Goal: Information Seeking & Learning: Learn about a topic

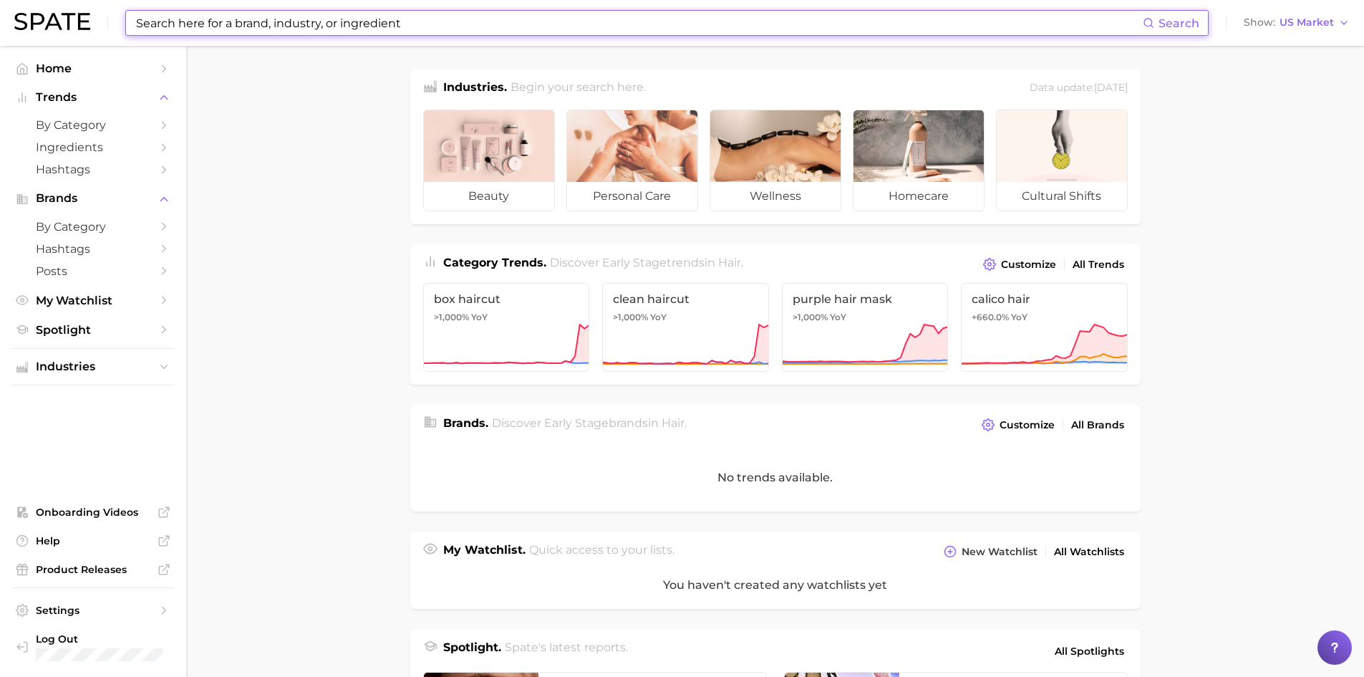
click at [256, 25] on input at bounding box center [639, 23] width 1008 height 24
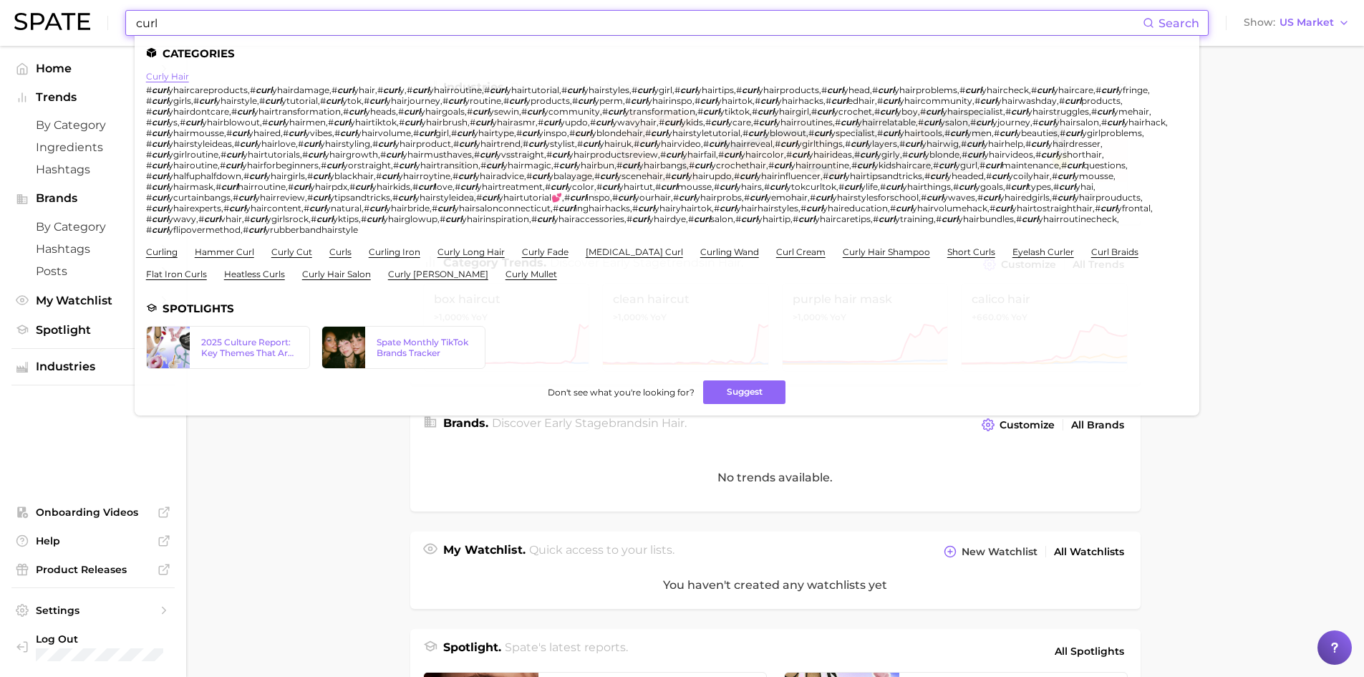
type input "curl"
click at [167, 80] on link "curly hair" at bounding box center [167, 76] width 43 height 11
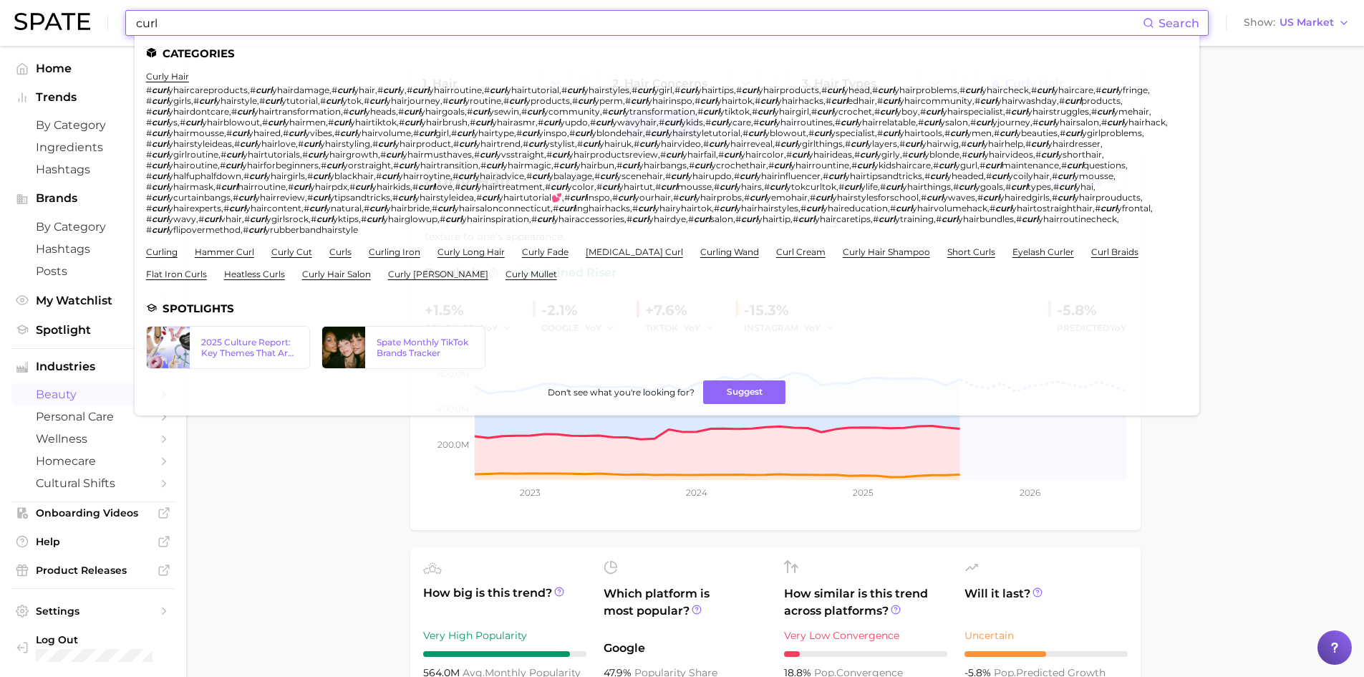
drag, startPoint x: 195, startPoint y: 20, endPoint x: -8, endPoint y: -1, distance: 203.8
click at [0, 0] on html "curl Search Categories curly hair # curl yhaircareproducts , # curl yhairdamage…" at bounding box center [682, 338] width 1364 height 677
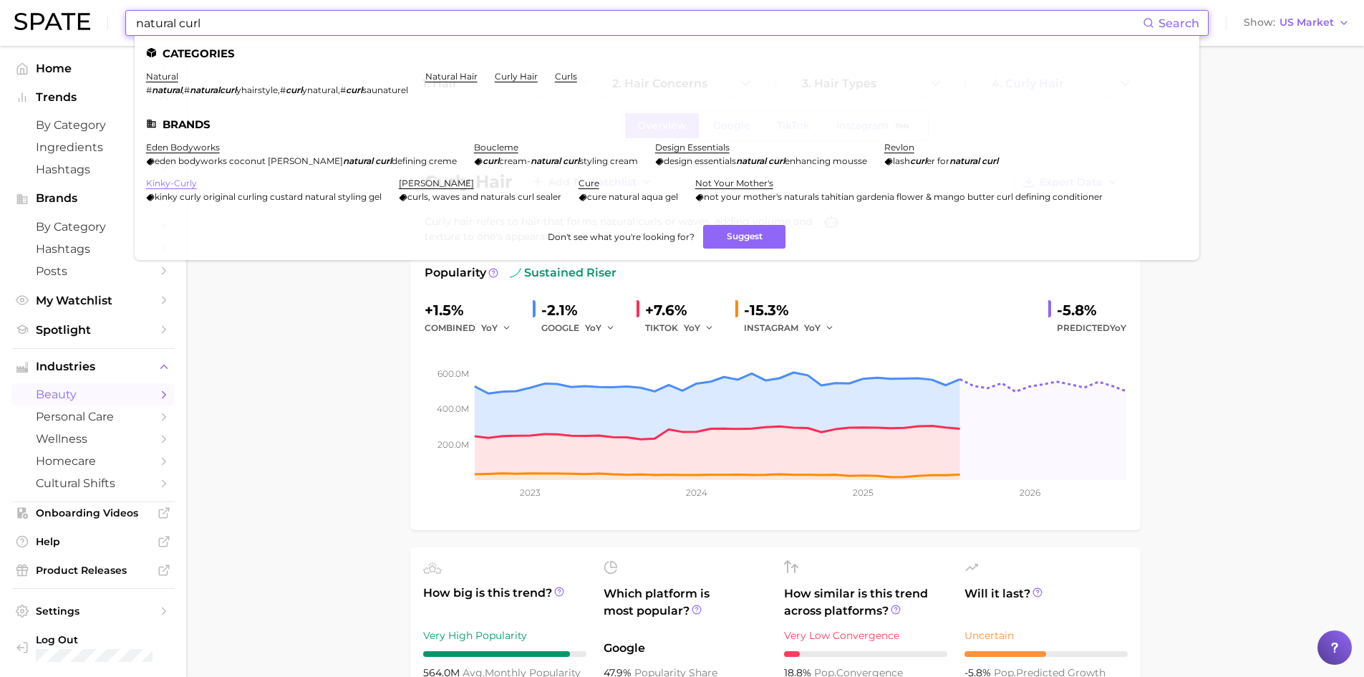
type input "natural curl"
click at [177, 185] on link "kinky-curly" at bounding box center [171, 183] width 51 height 11
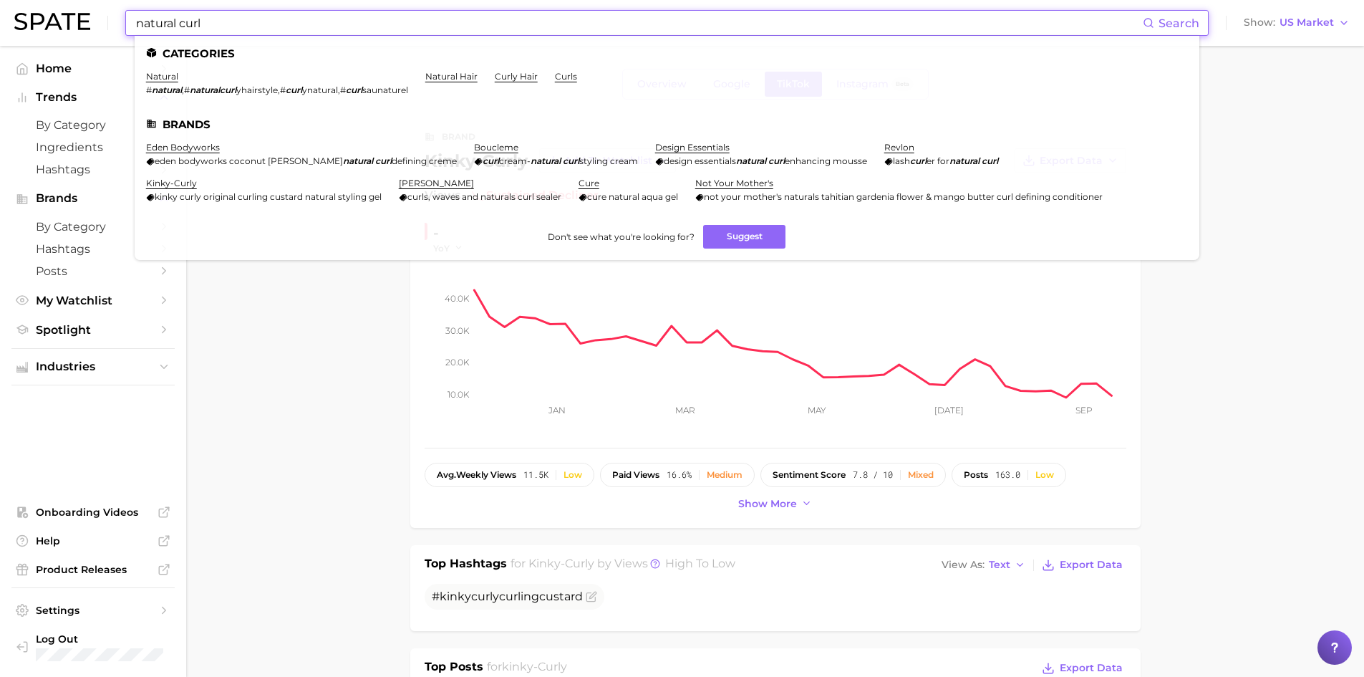
drag, startPoint x: 230, startPoint y: 29, endPoint x: 71, endPoint y: 1, distance: 161.5
click at [74, 6] on div "natural curl Search Categories natural # natural , # naturalcurl yhairstyle , #…" at bounding box center [681, 23] width 1335 height 46
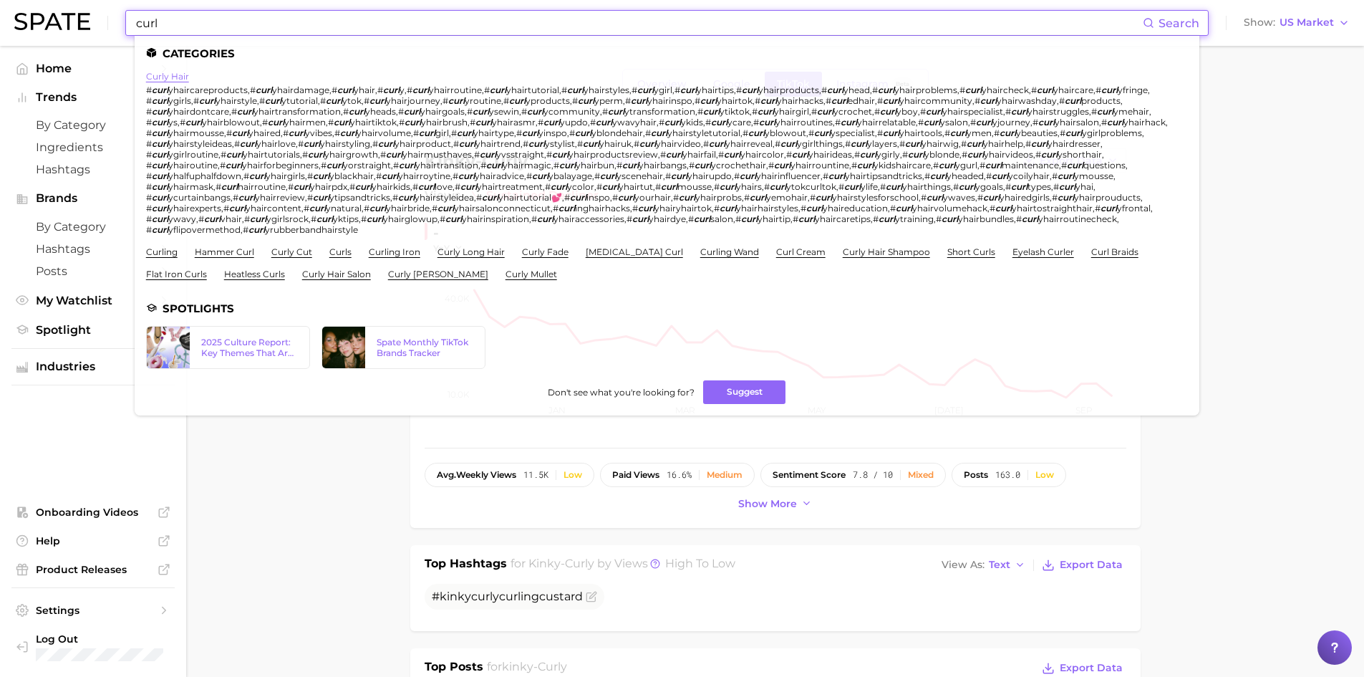
type input "curl"
click at [165, 77] on link "curly hair" at bounding box center [167, 76] width 43 height 11
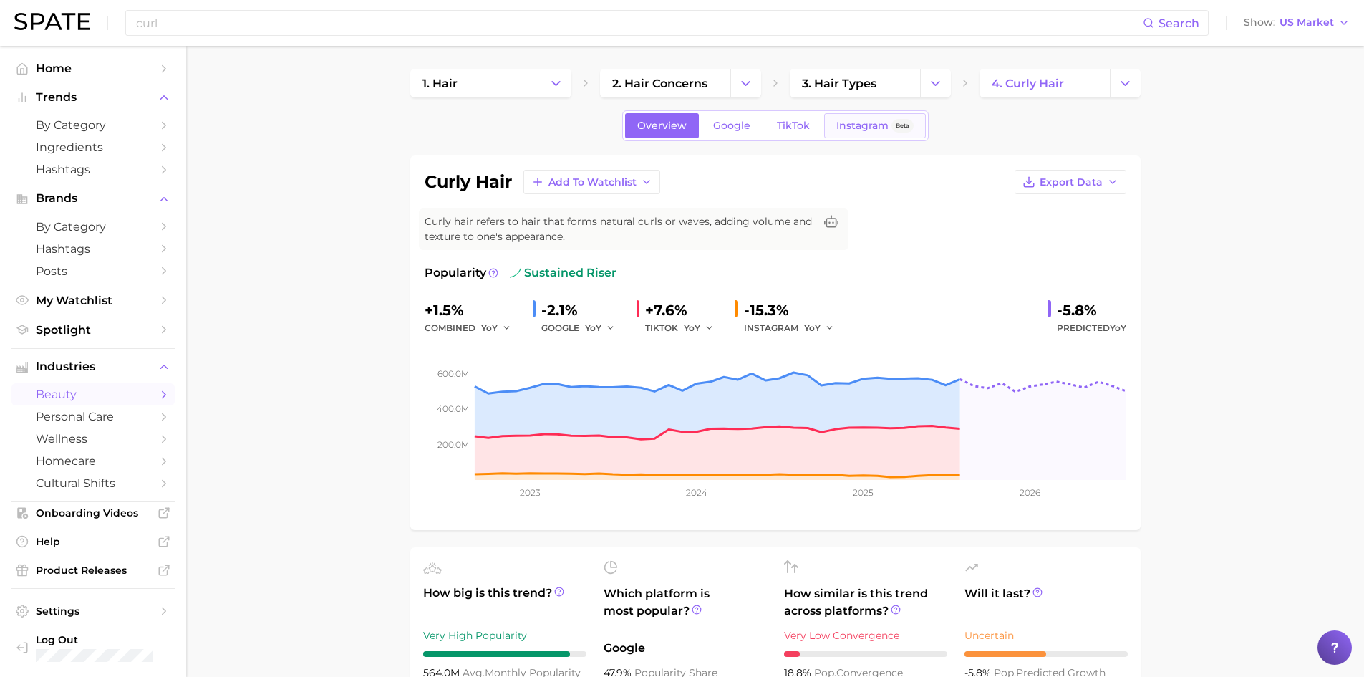
click at [854, 127] on span "Instagram" at bounding box center [862, 126] width 52 height 12
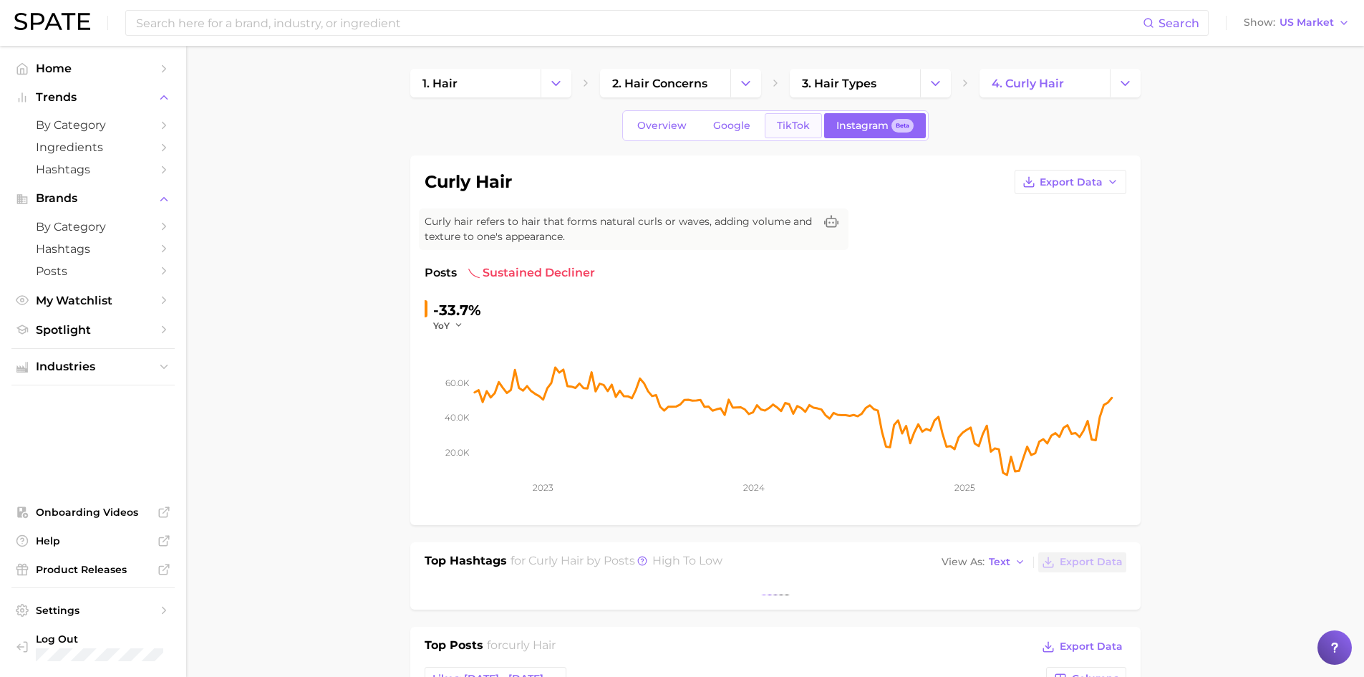
click at [778, 124] on span "TikTok" at bounding box center [793, 126] width 33 height 12
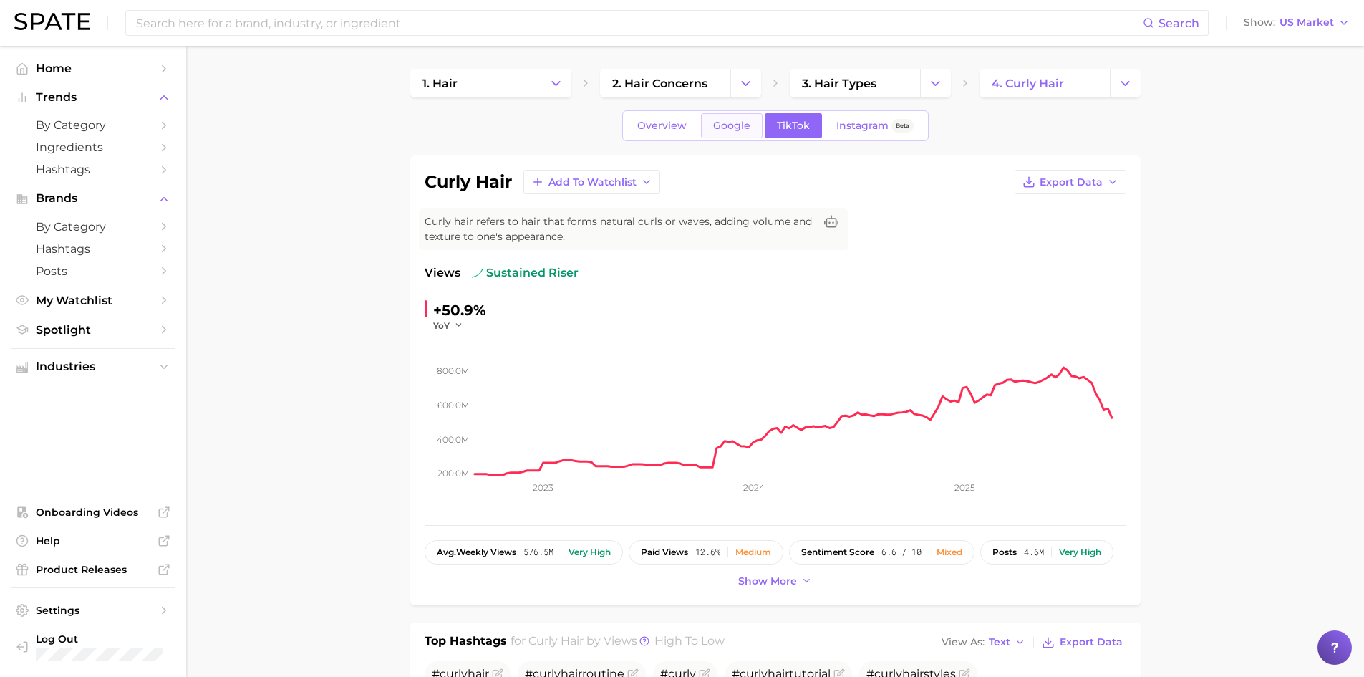
click at [732, 125] on span "Google" at bounding box center [731, 126] width 37 height 12
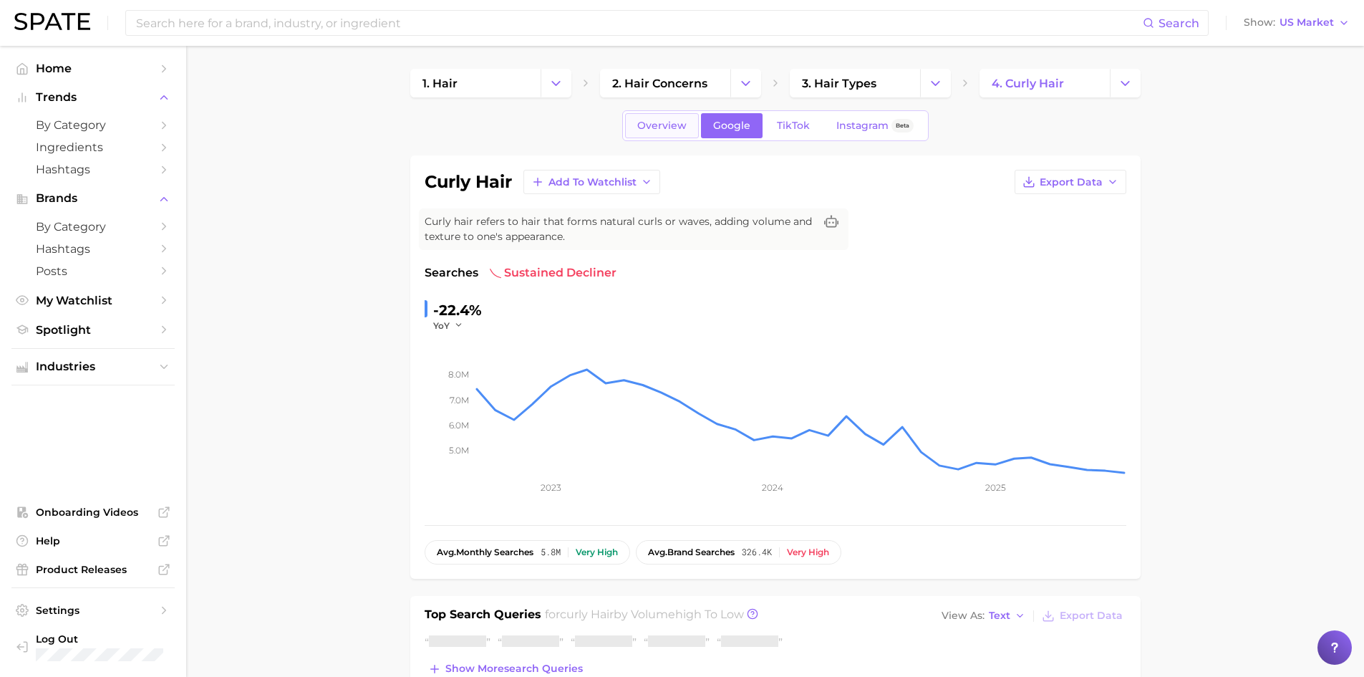
click at [669, 128] on span "Overview" at bounding box center [661, 126] width 49 height 12
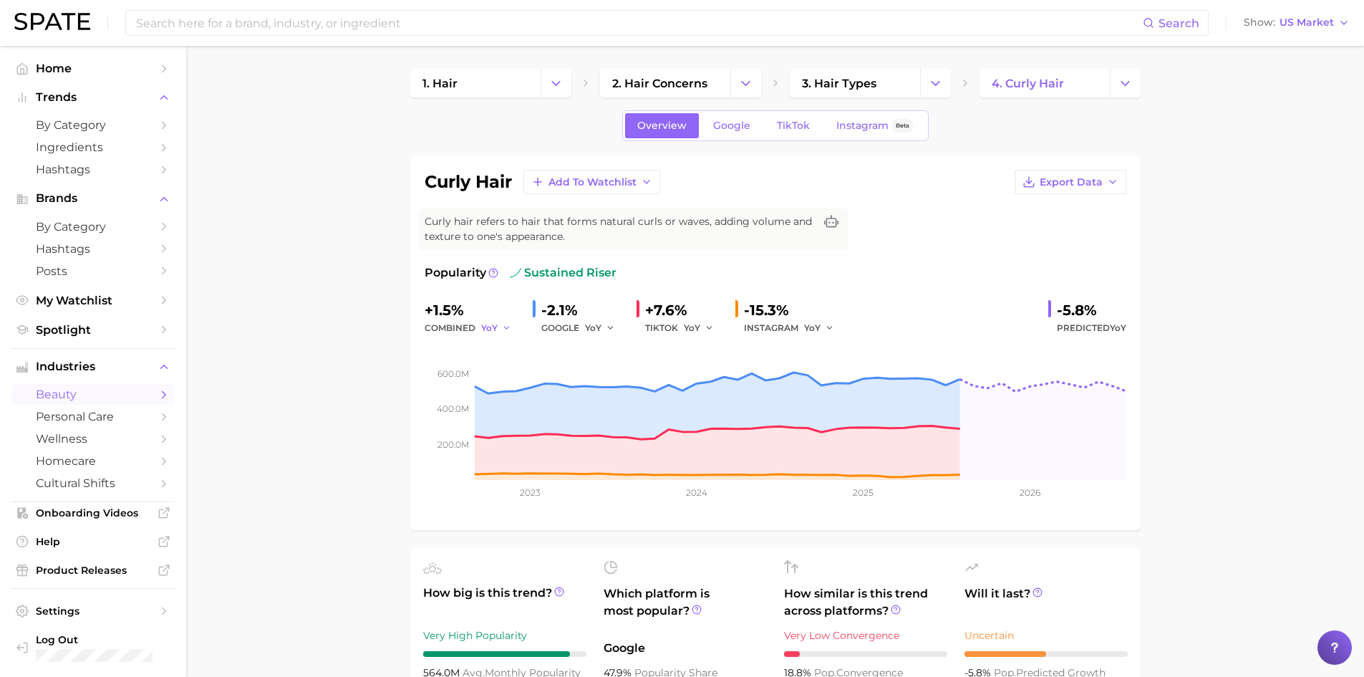
click at [494, 328] on span "YoY" at bounding box center [489, 327] width 16 height 12
click at [521, 400] on button "MoM" at bounding box center [560, 402] width 158 height 26
click at [579, 325] on div "GOOGLE YoY" at bounding box center [583, 327] width 84 height 17
click at [604, 331] on button "YoY" at bounding box center [600, 327] width 31 height 17
click at [609, 400] on span "MoM" at bounding box center [604, 402] width 25 height 12
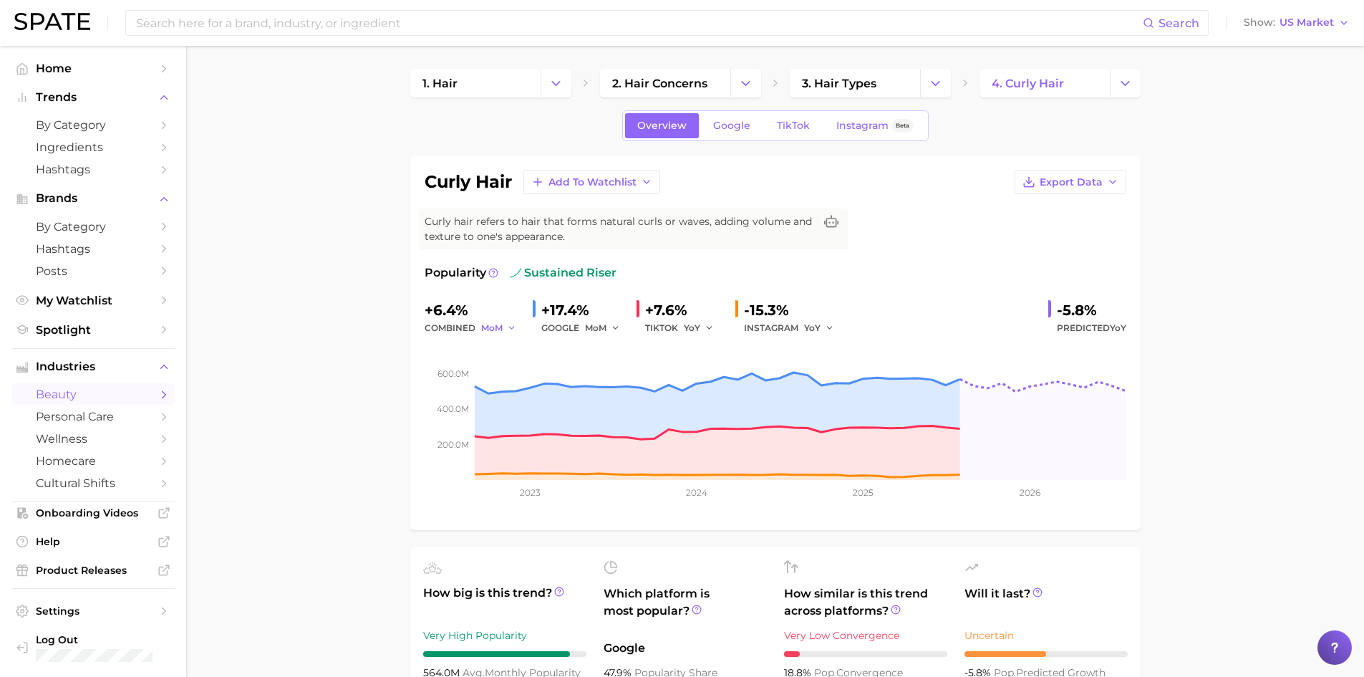
click at [498, 329] on span "MoM" at bounding box center [491, 327] width 21 height 12
click at [531, 377] on button "QoQ" at bounding box center [560, 377] width 158 height 26
click at [492, 326] on span "QoQ" at bounding box center [491, 327] width 20 height 12
click at [518, 397] on button "MoM" at bounding box center [560, 402] width 158 height 26
click at [596, 329] on span "MoM" at bounding box center [595, 327] width 21 height 12
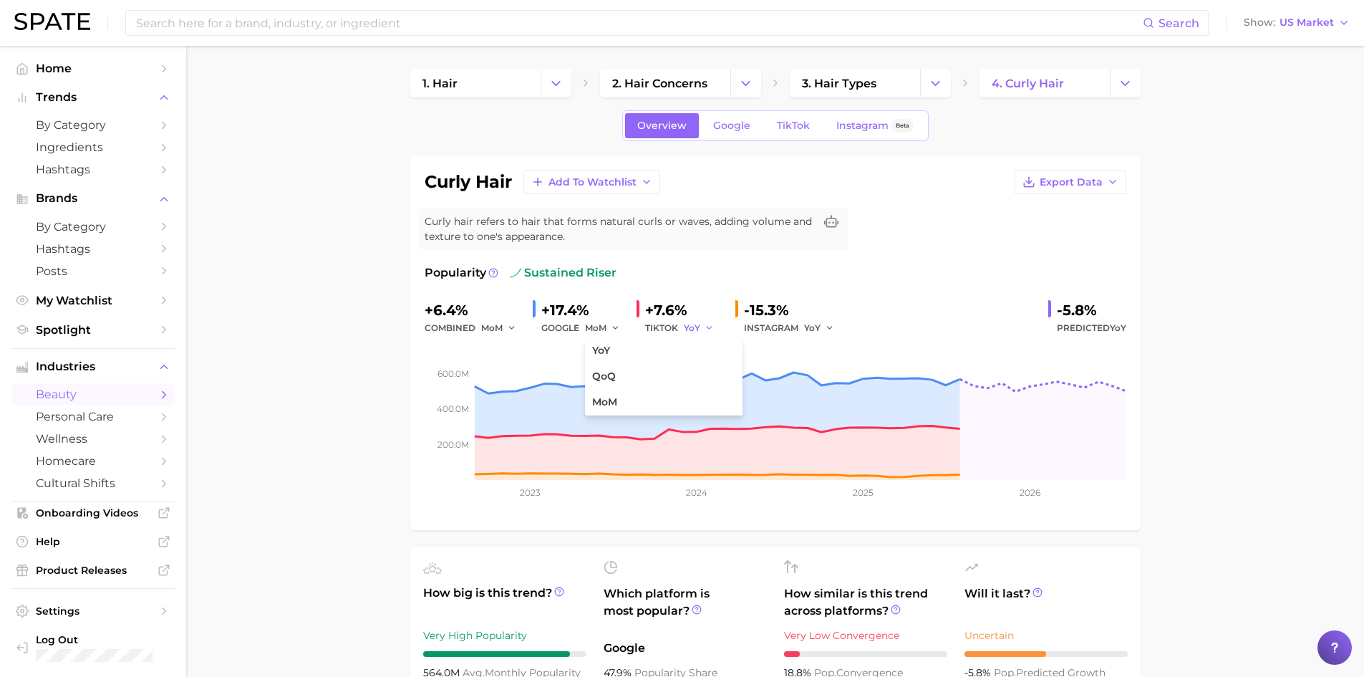
click at [695, 325] on span "YoY" at bounding box center [692, 327] width 16 height 12
click at [706, 402] on span "MoM" at bounding box center [703, 402] width 25 height 12
click at [696, 324] on span "MoM" at bounding box center [694, 327] width 21 height 12
click at [808, 323] on span "YoY" at bounding box center [812, 327] width 16 height 12
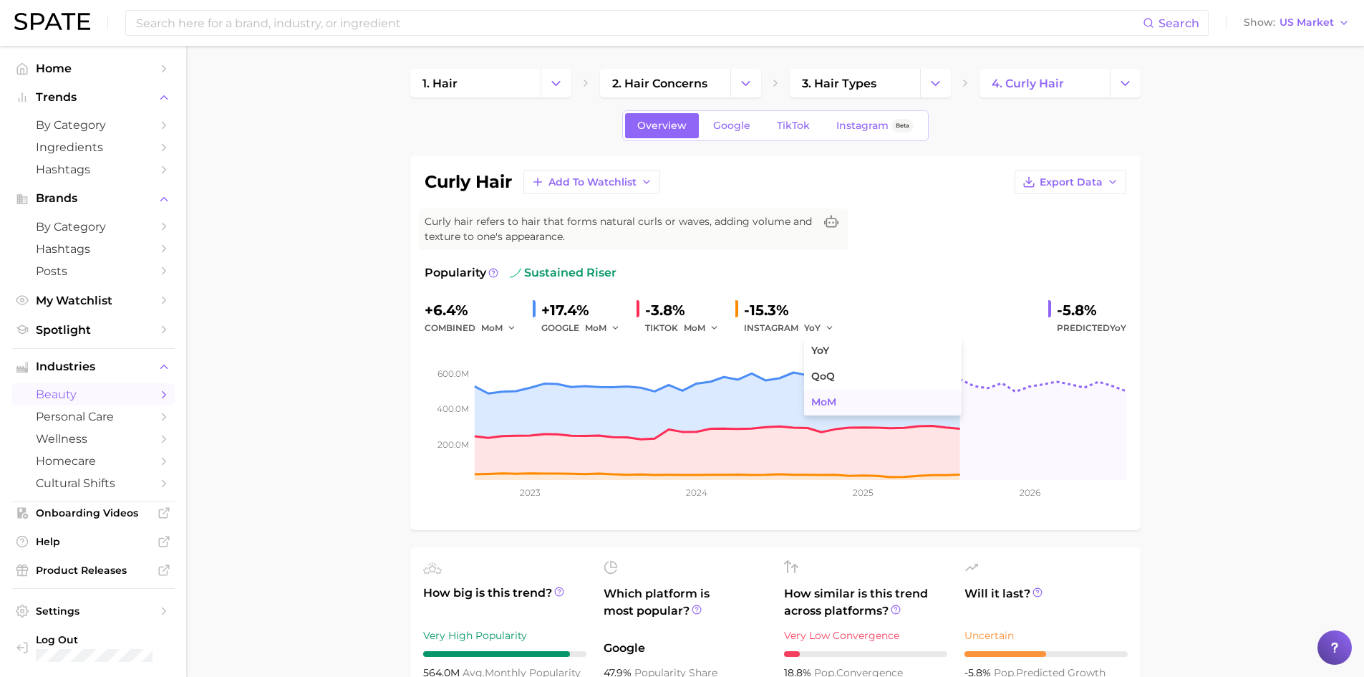
click at [823, 397] on span "MoM" at bounding box center [823, 402] width 25 height 12
click at [793, 130] on span "TikTok" at bounding box center [793, 126] width 33 height 12
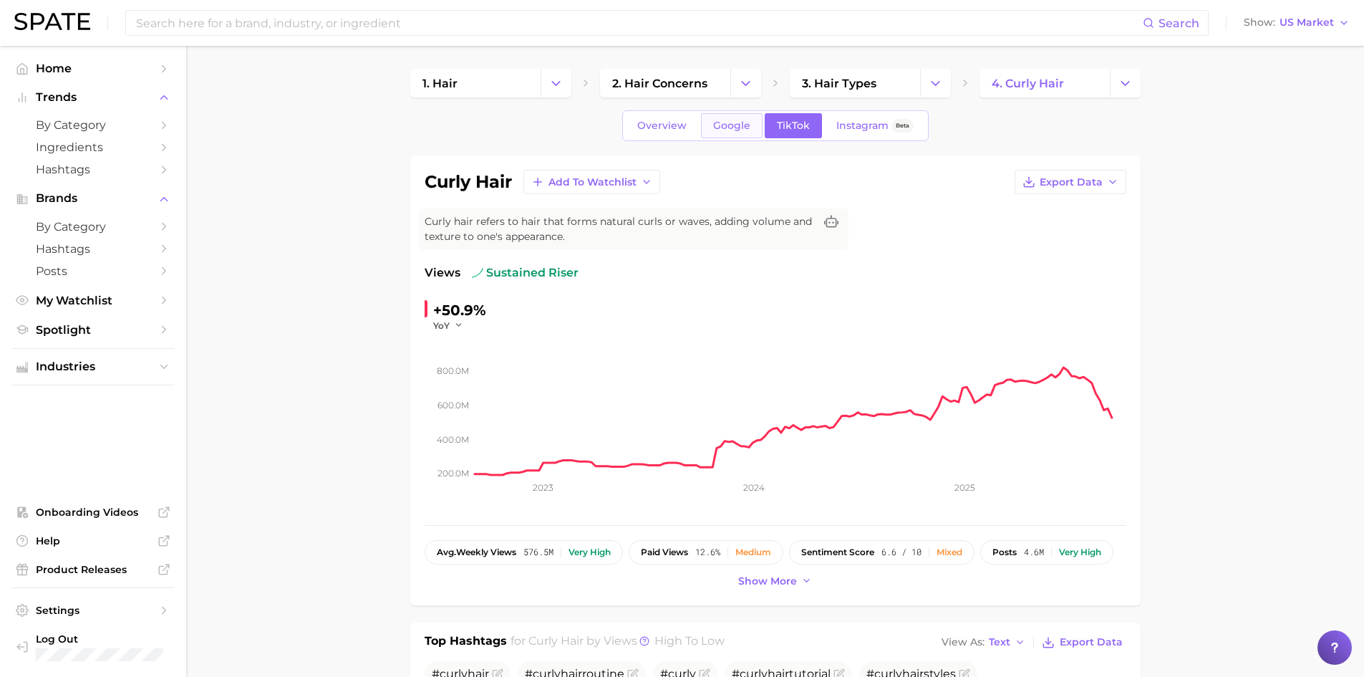
click at [736, 129] on span "Google" at bounding box center [731, 126] width 37 height 12
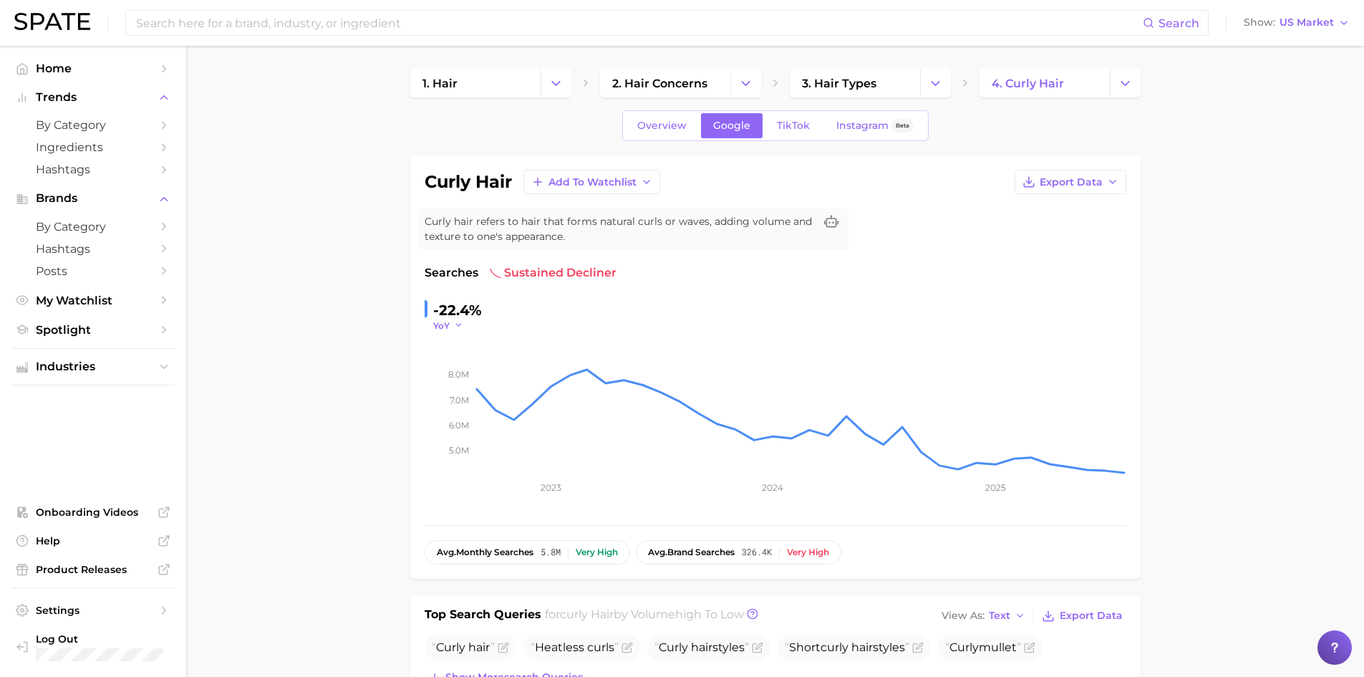
click at [456, 325] on polyline "button" at bounding box center [458, 325] width 5 height 2
click at [458, 397] on span "MoM" at bounding box center [452, 397] width 25 height 12
click at [804, 130] on span "TikTok" at bounding box center [793, 126] width 33 height 12
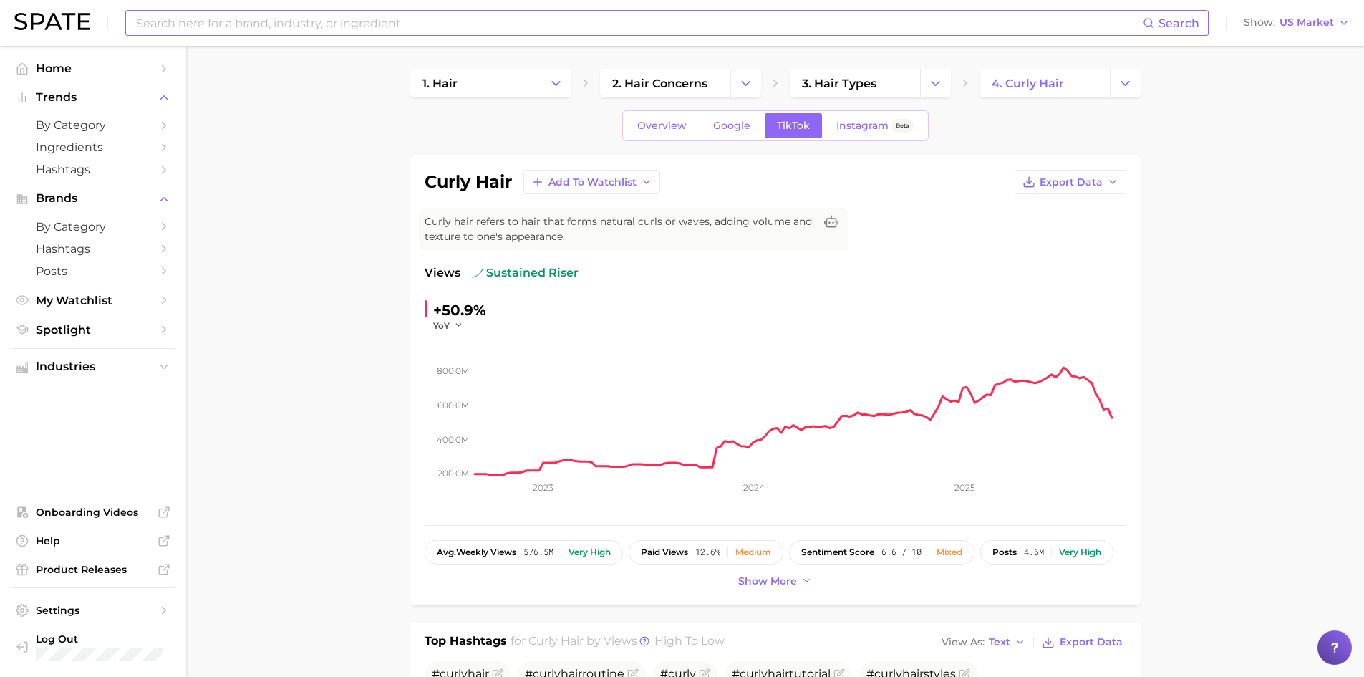
click at [266, 30] on input at bounding box center [639, 23] width 1008 height 24
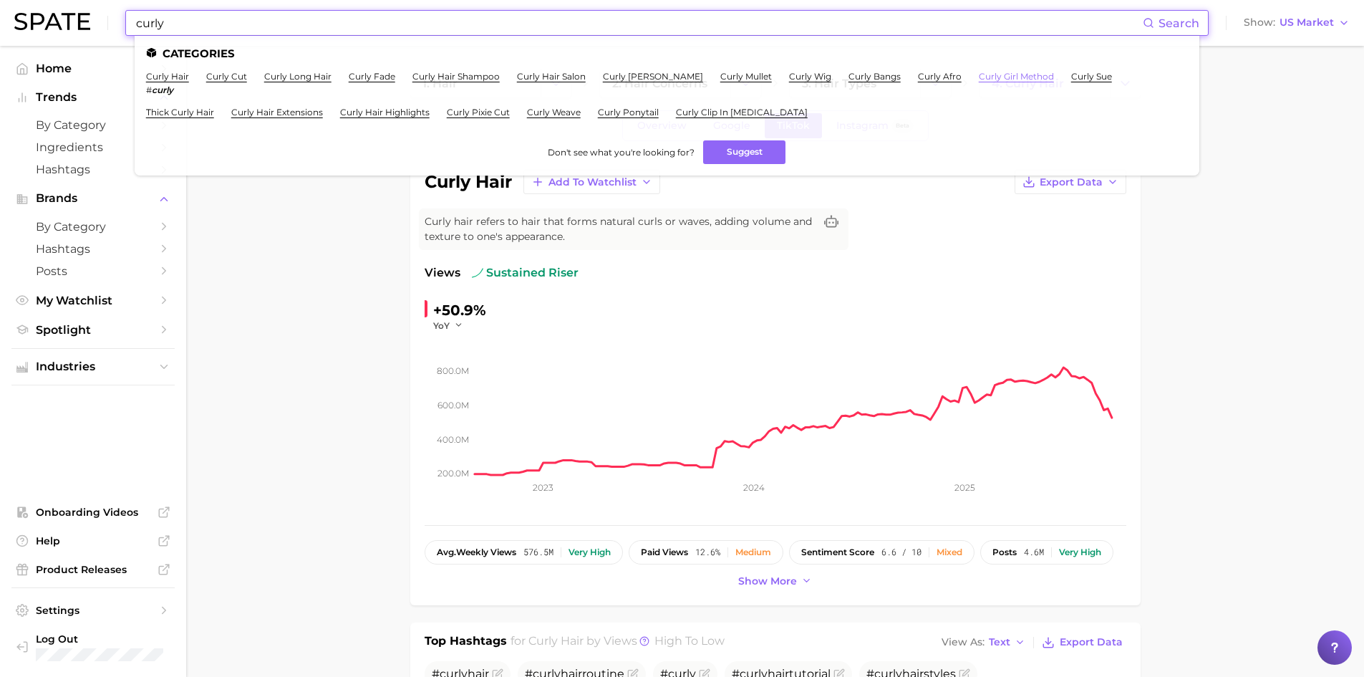
type input "curly"
click at [979, 75] on link "curly girl method" at bounding box center [1016, 76] width 75 height 11
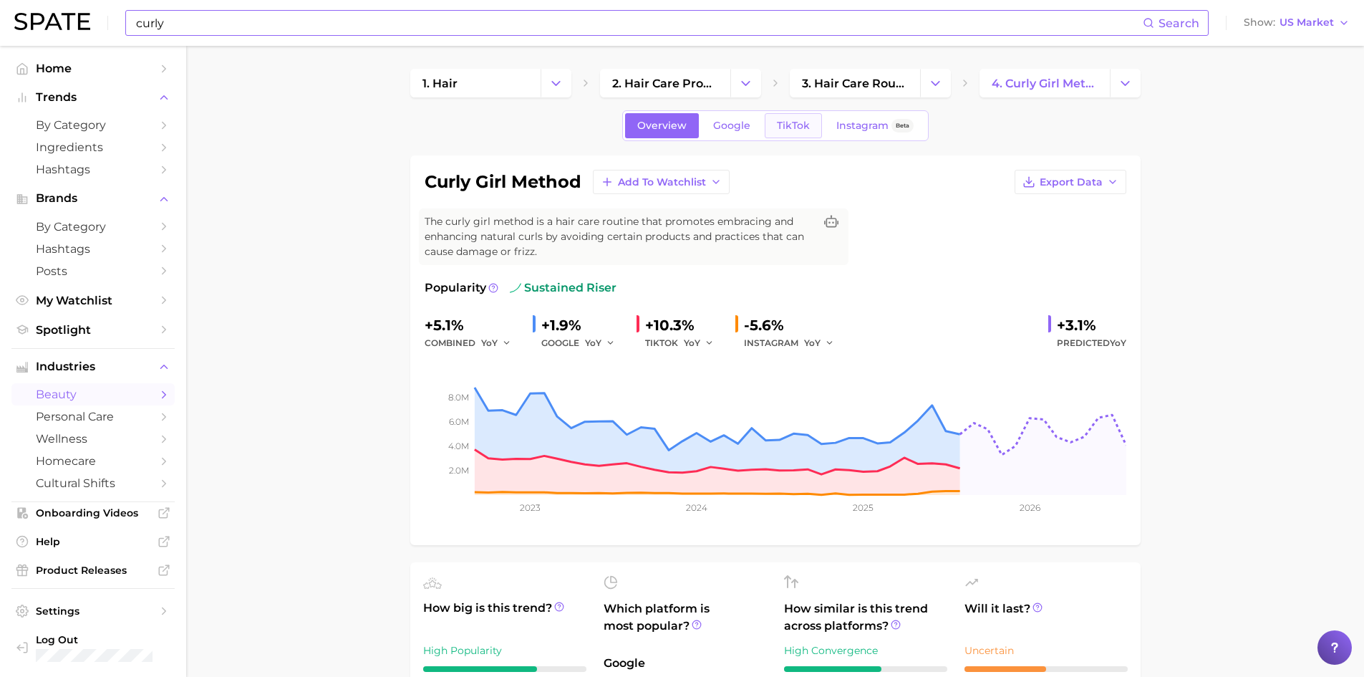
click at [800, 128] on span "TikTok" at bounding box center [793, 126] width 33 height 12
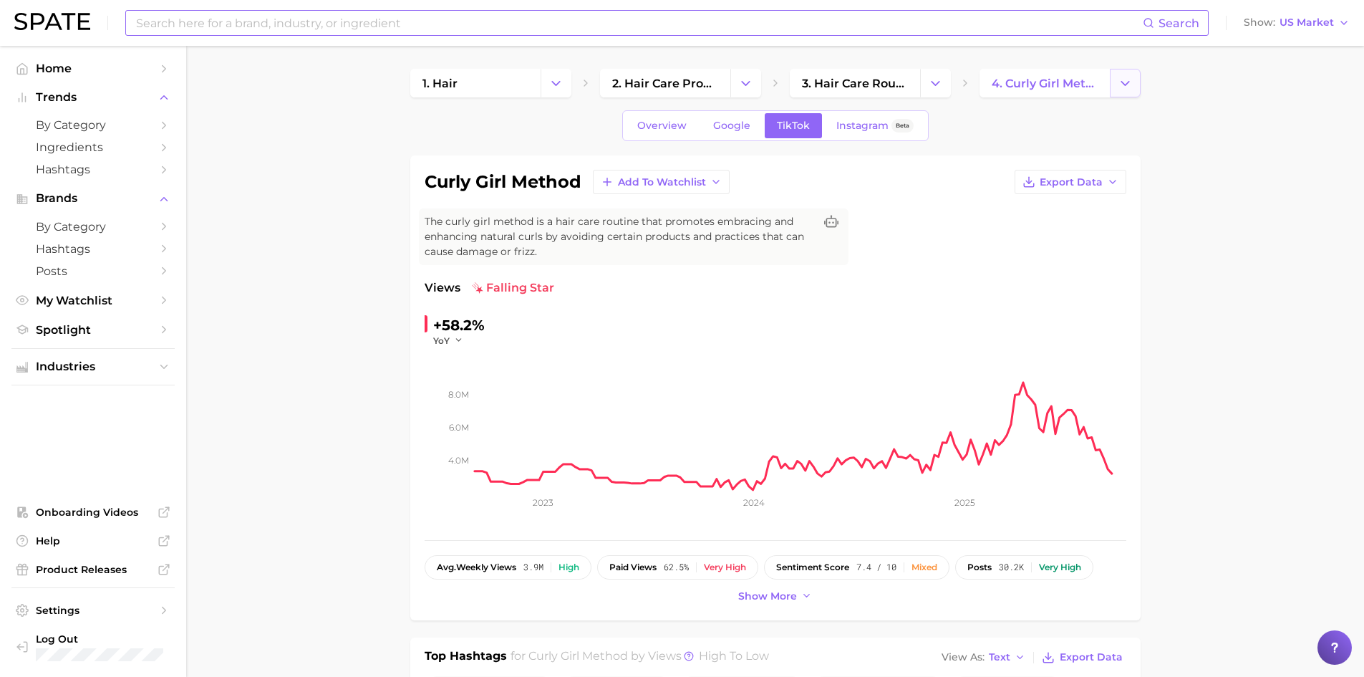
click at [1126, 84] on polyline "Change Category" at bounding box center [1125, 83] width 8 height 4
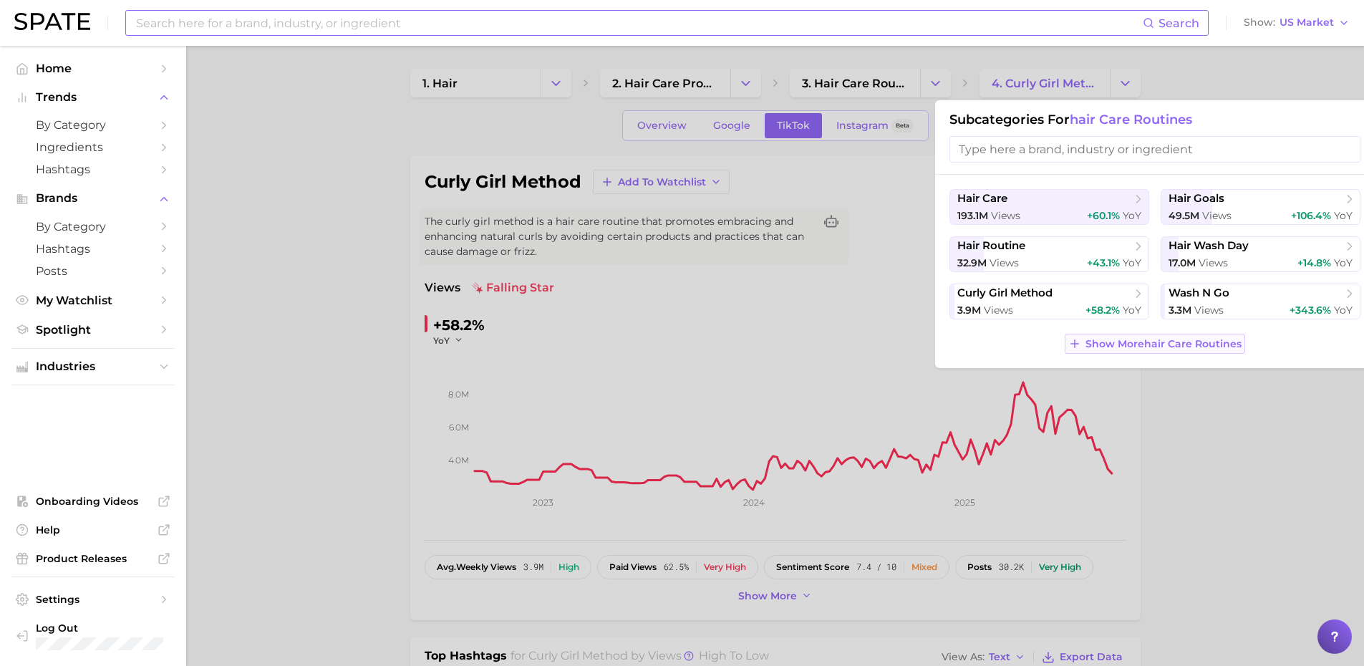
click at [1142, 349] on span "Show More hair care routines" at bounding box center [1163, 344] width 156 height 12
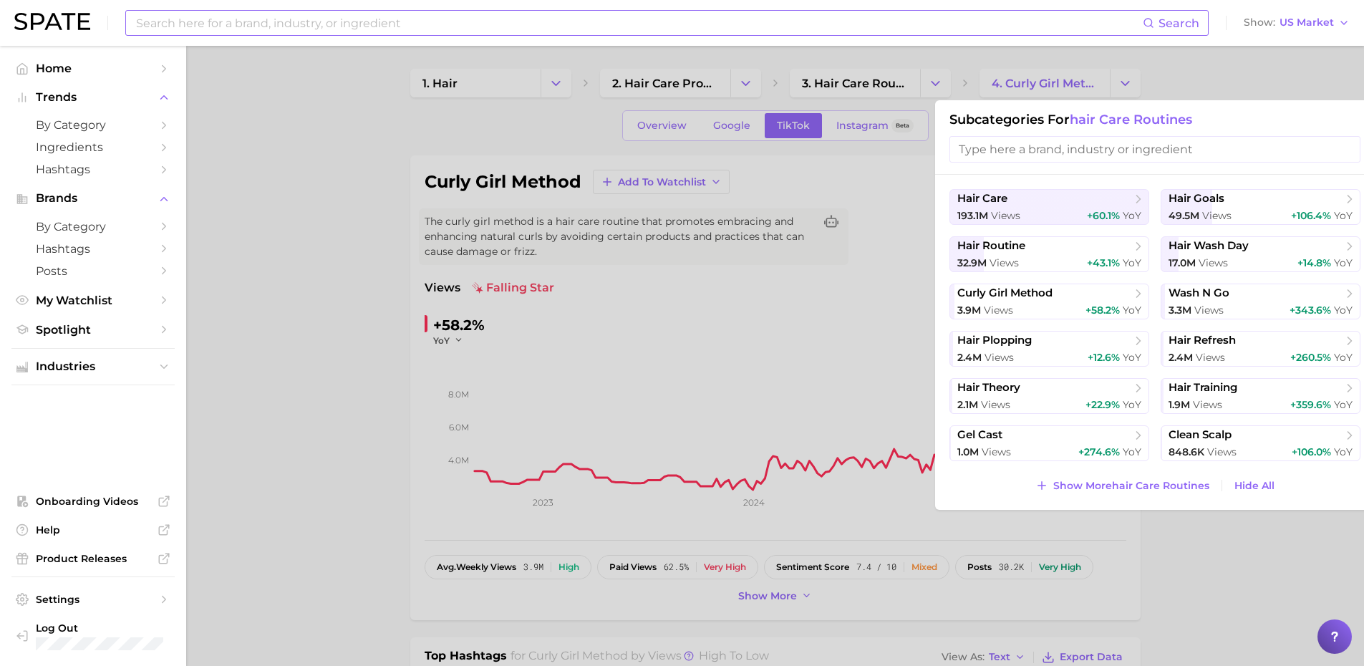
click at [929, 76] on div at bounding box center [682, 333] width 1364 height 666
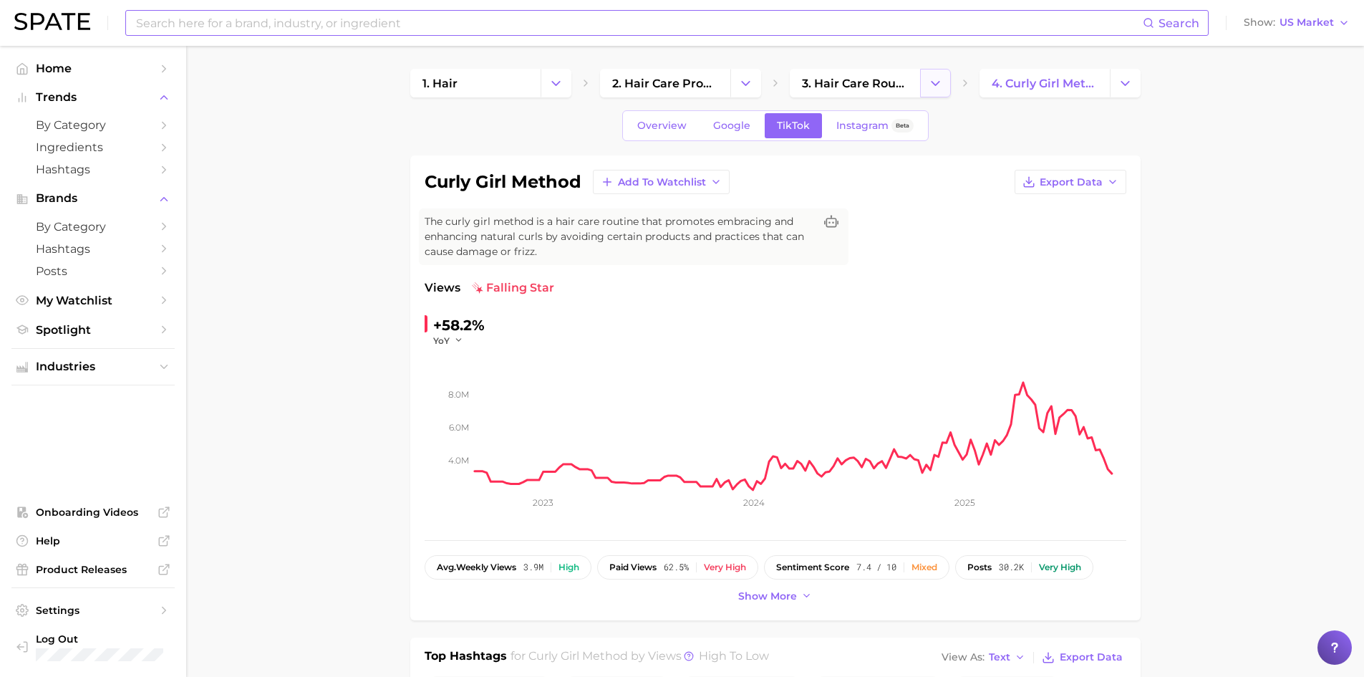
click at [936, 81] on icon "Change Category" at bounding box center [935, 83] width 15 height 15
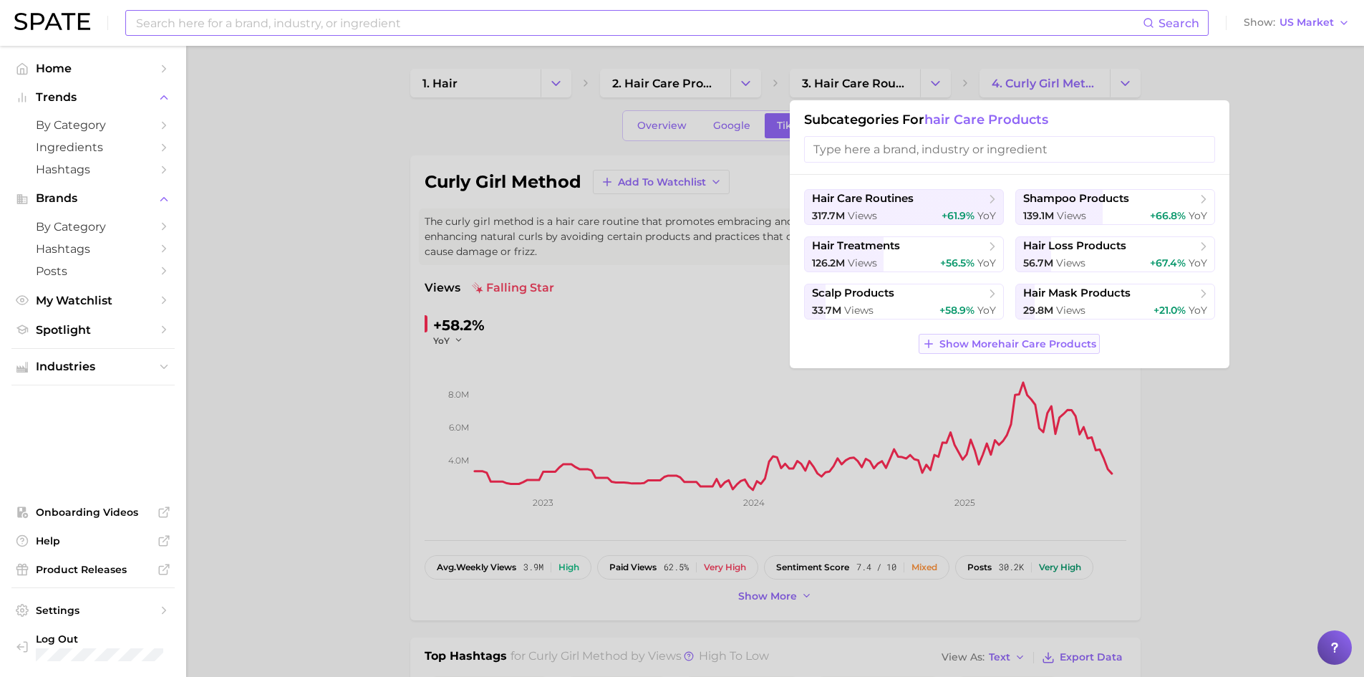
click at [1050, 342] on span "Show More hair care products" at bounding box center [1017, 344] width 157 height 12
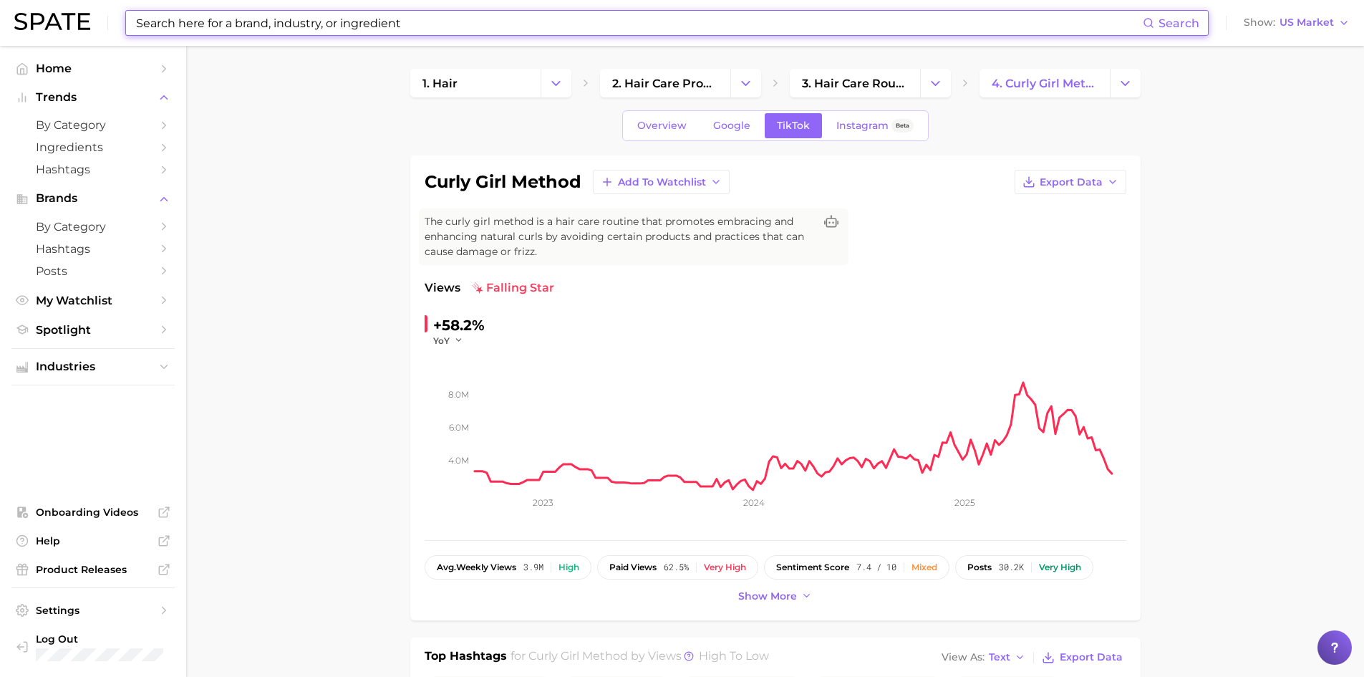
click at [364, 26] on input at bounding box center [639, 23] width 1008 height 24
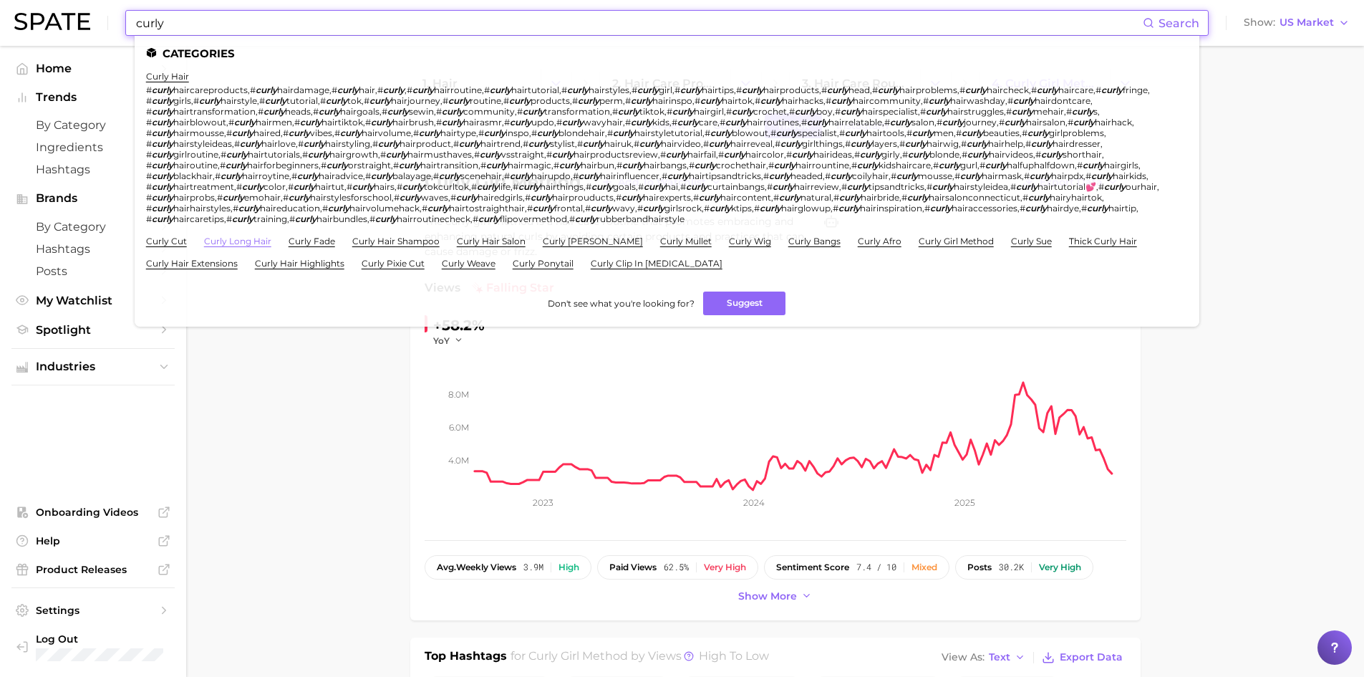
type input "curly"
click at [225, 241] on link "curly long hair" at bounding box center [237, 241] width 67 height 11
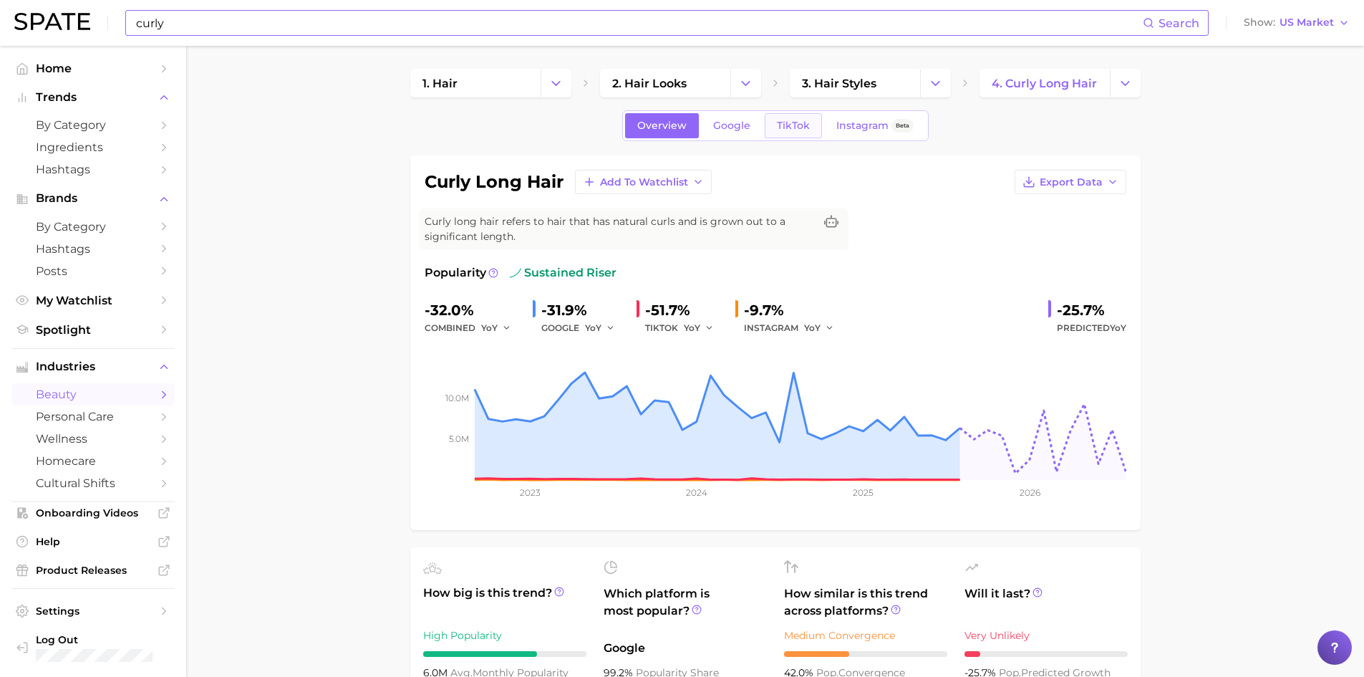
click at [777, 123] on span "TikTok" at bounding box center [793, 126] width 33 height 12
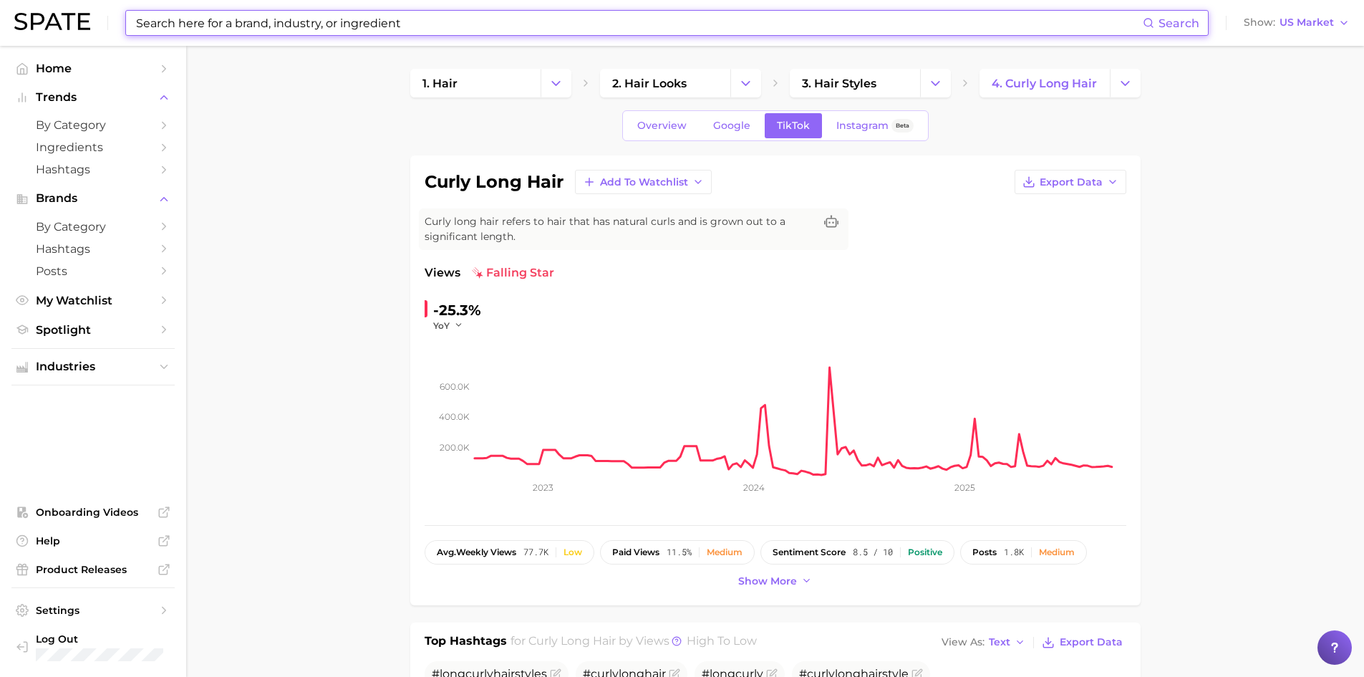
click at [393, 28] on input at bounding box center [639, 23] width 1008 height 24
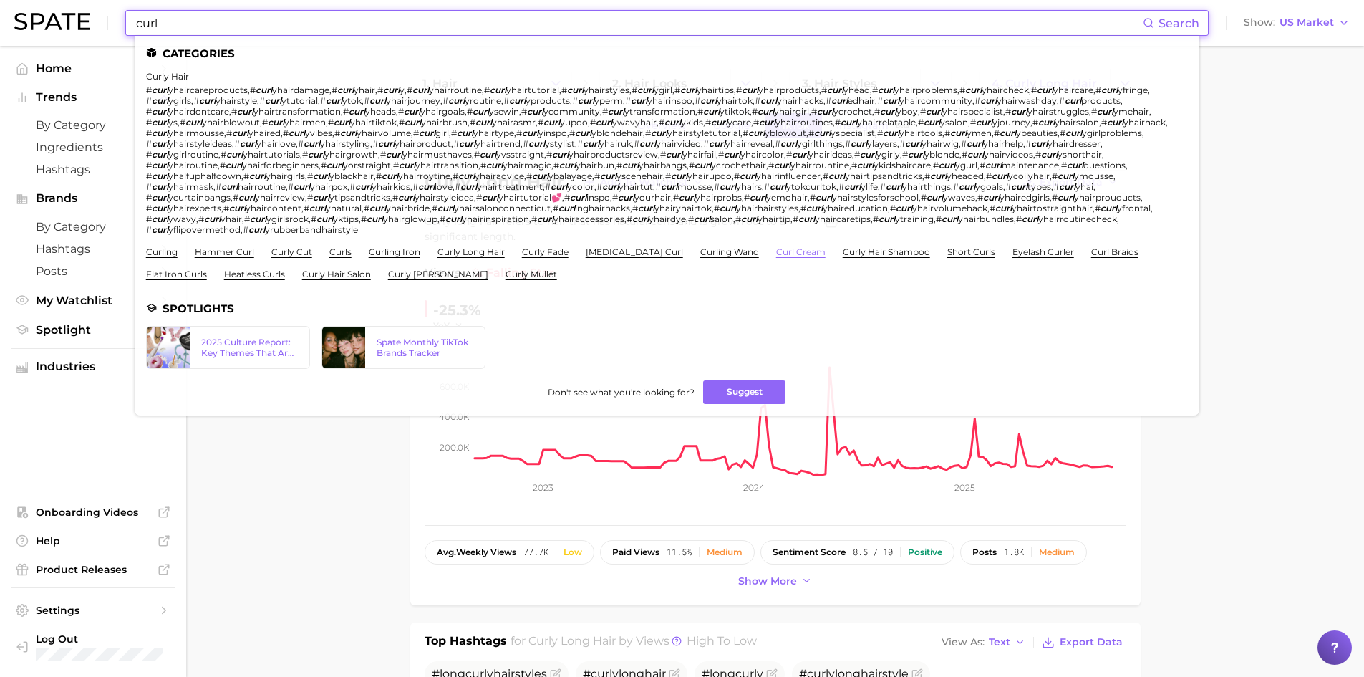
type input "curl"
click at [776, 253] on link "curl cream" at bounding box center [800, 251] width 49 height 11
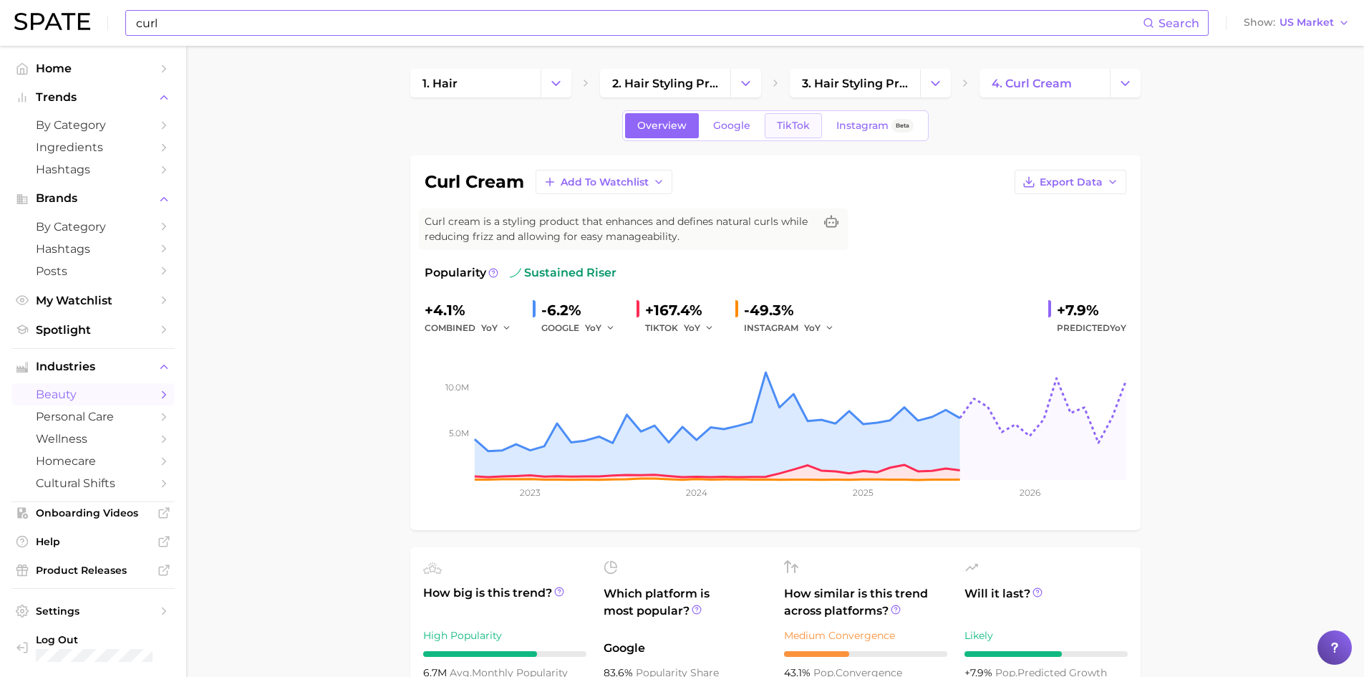
click at [803, 125] on span "TikTok" at bounding box center [793, 126] width 33 height 12
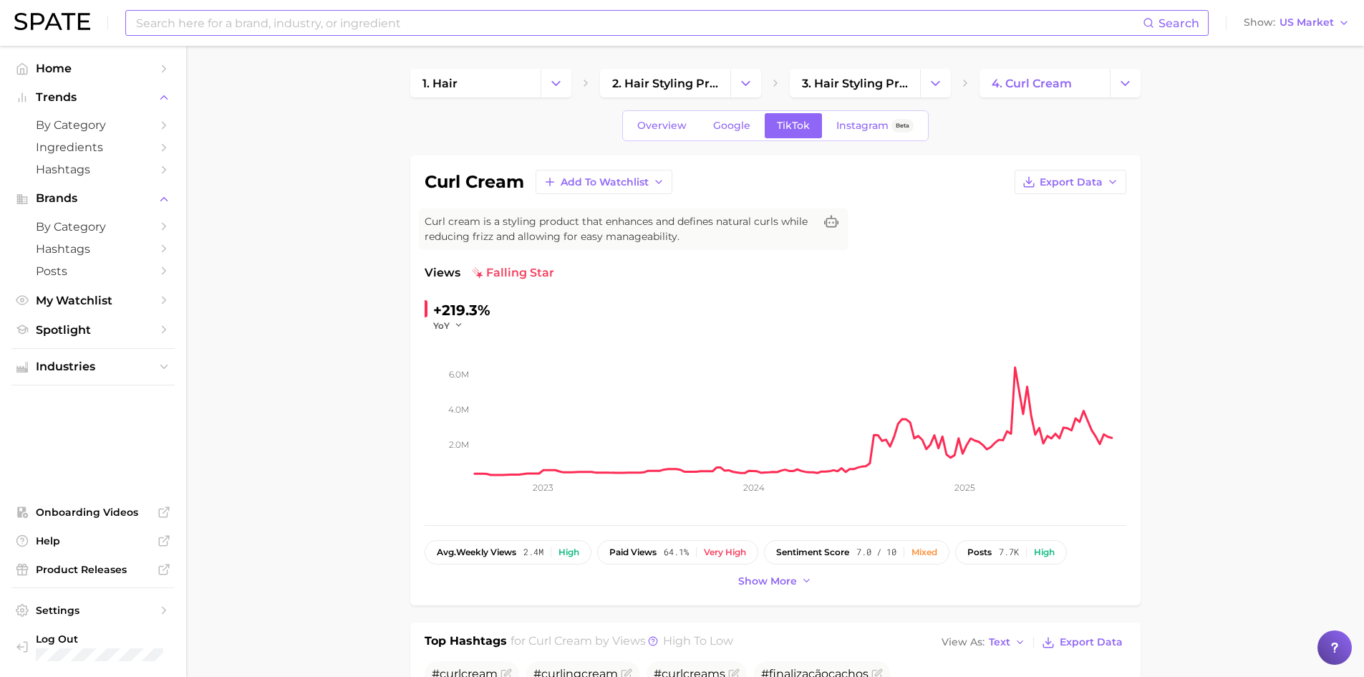
click at [204, 22] on input at bounding box center [639, 23] width 1008 height 24
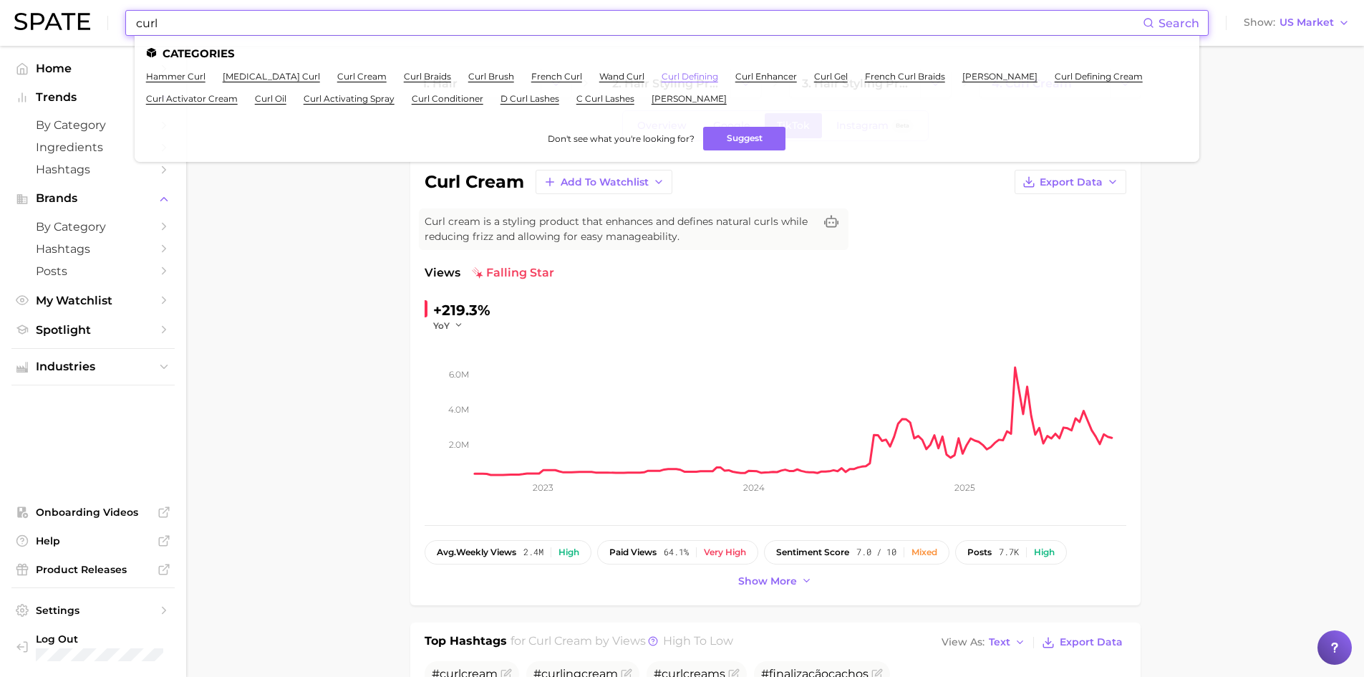
type input "curl"
click at [662, 73] on link "curl defining" at bounding box center [690, 76] width 57 height 11
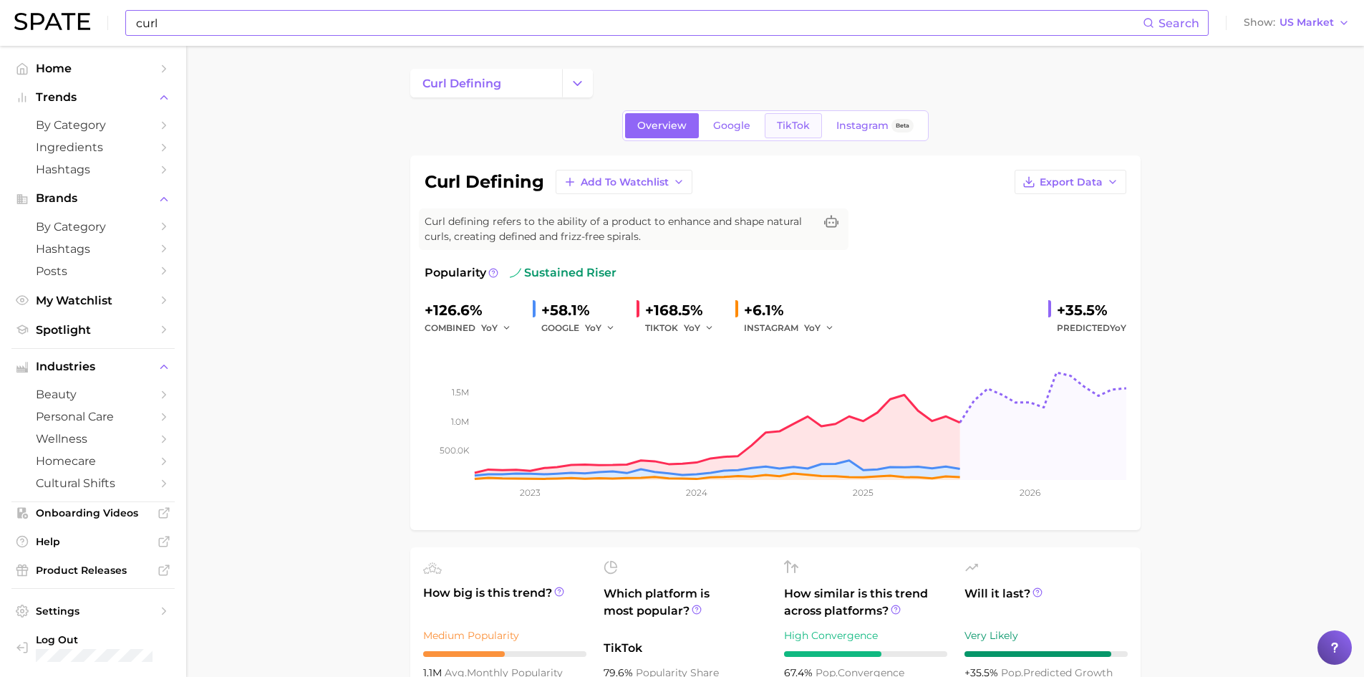
click at [782, 122] on span "TikTok" at bounding box center [793, 126] width 33 height 12
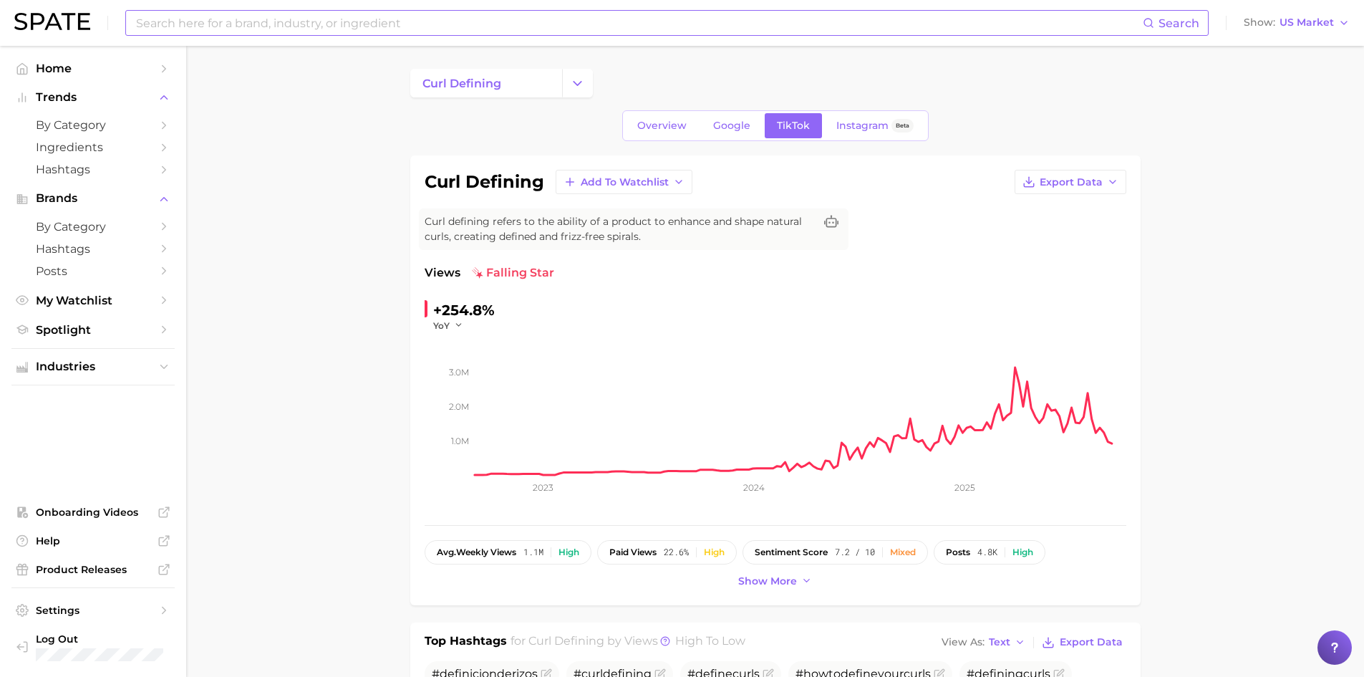
click at [385, 23] on input at bounding box center [639, 23] width 1008 height 24
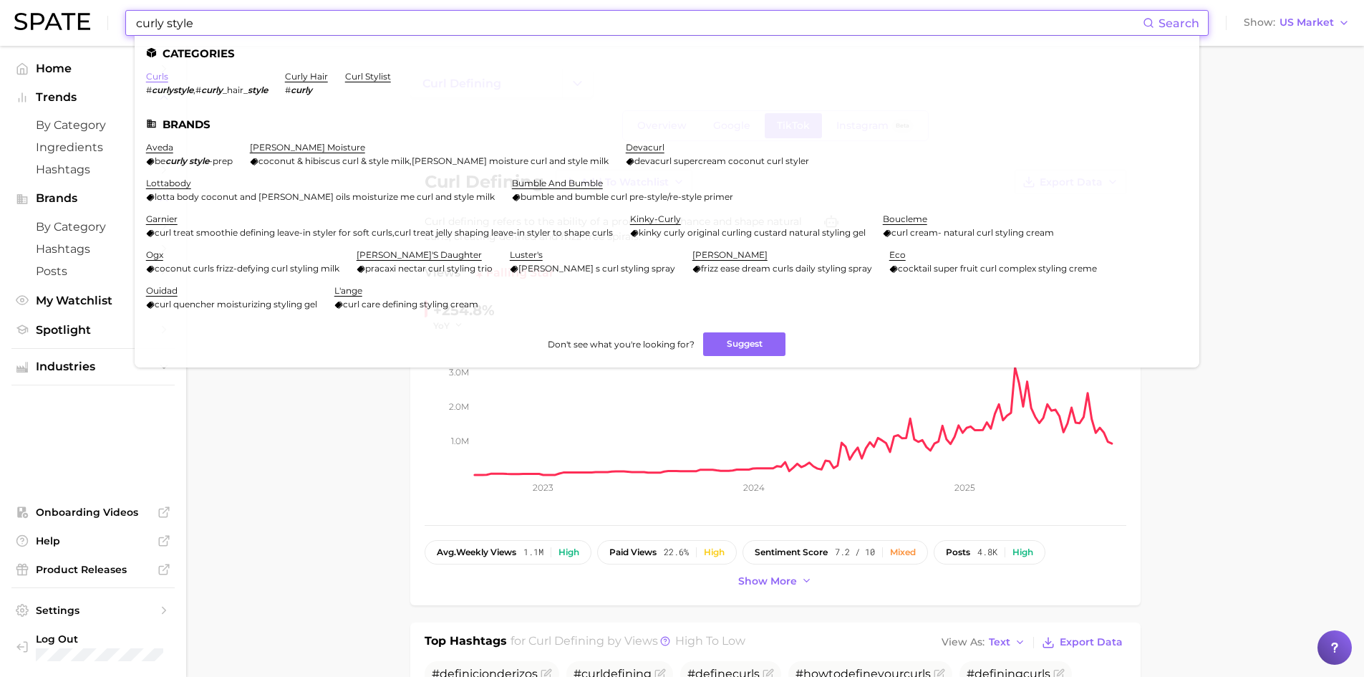
type input "curly style"
click at [160, 79] on link "curls" at bounding box center [157, 76] width 22 height 11
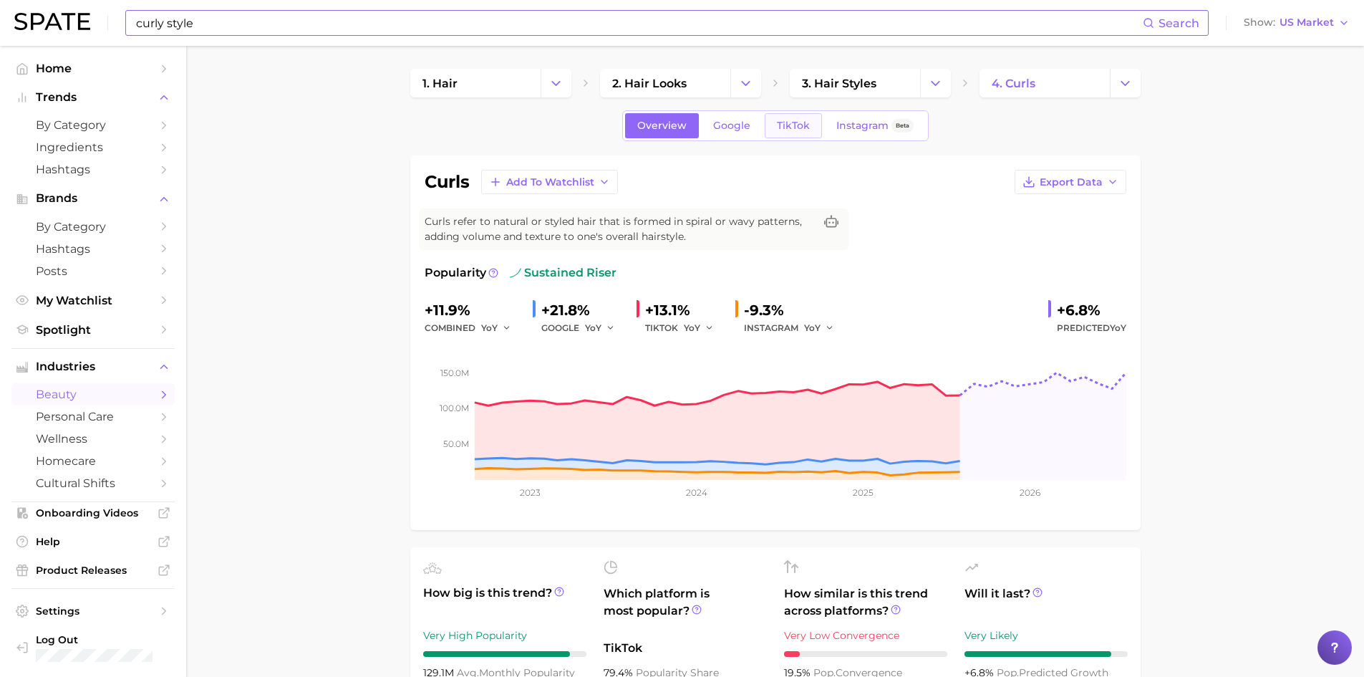
click at [793, 127] on span "TikTok" at bounding box center [793, 126] width 33 height 12
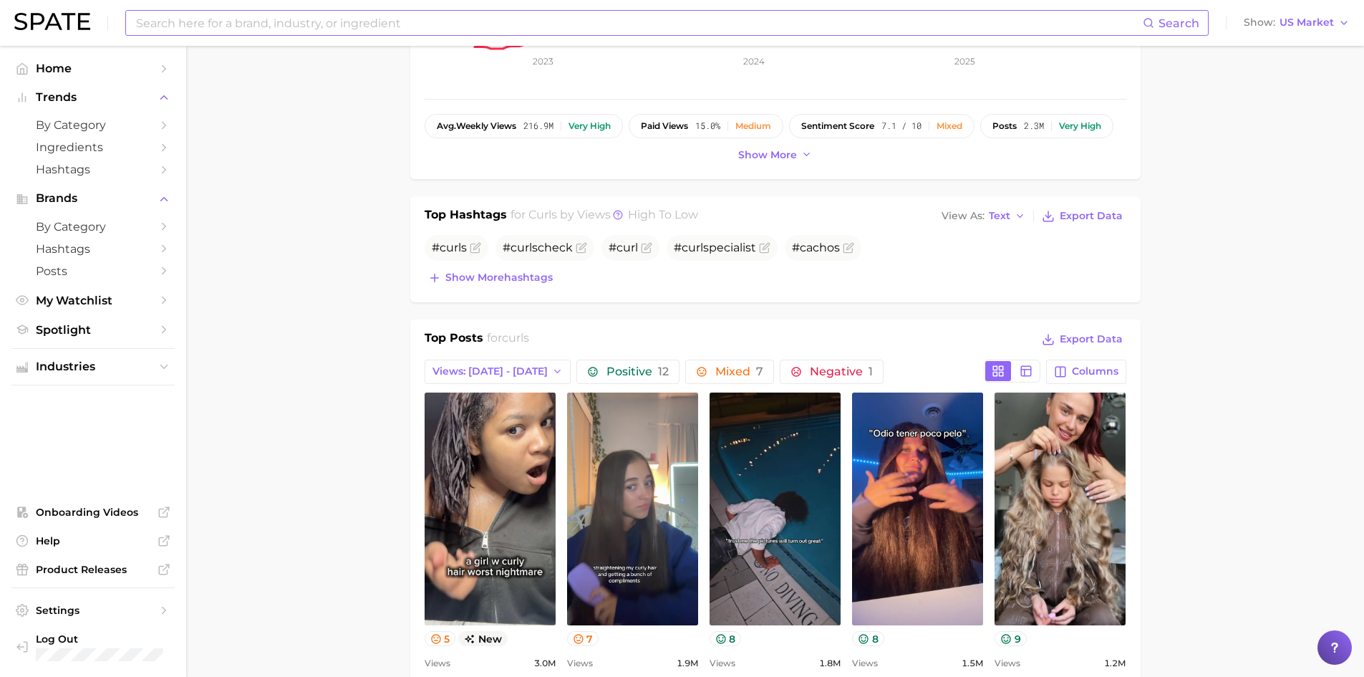
scroll to position [430, 0]
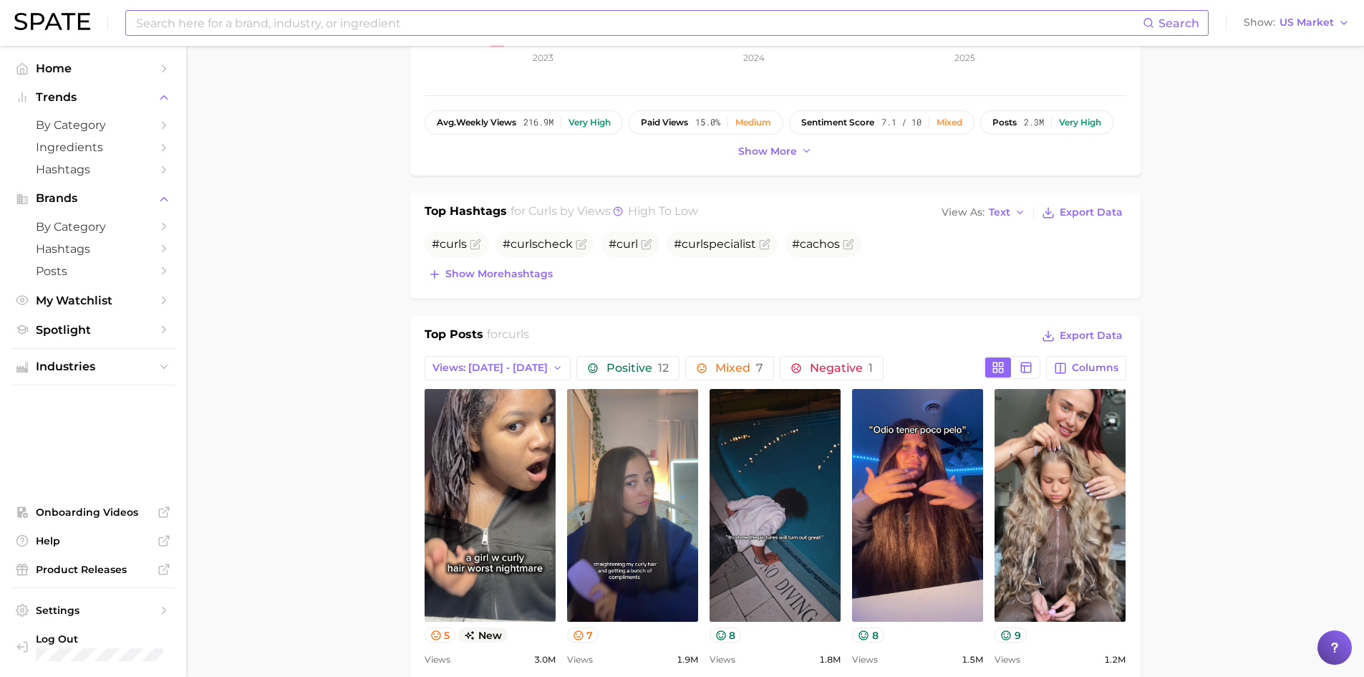
drag, startPoint x: 508, startPoint y: 274, endPoint x: 654, endPoint y: 295, distance: 146.8
click at [508, 274] on span "Show more hashtags" at bounding box center [498, 274] width 107 height 12
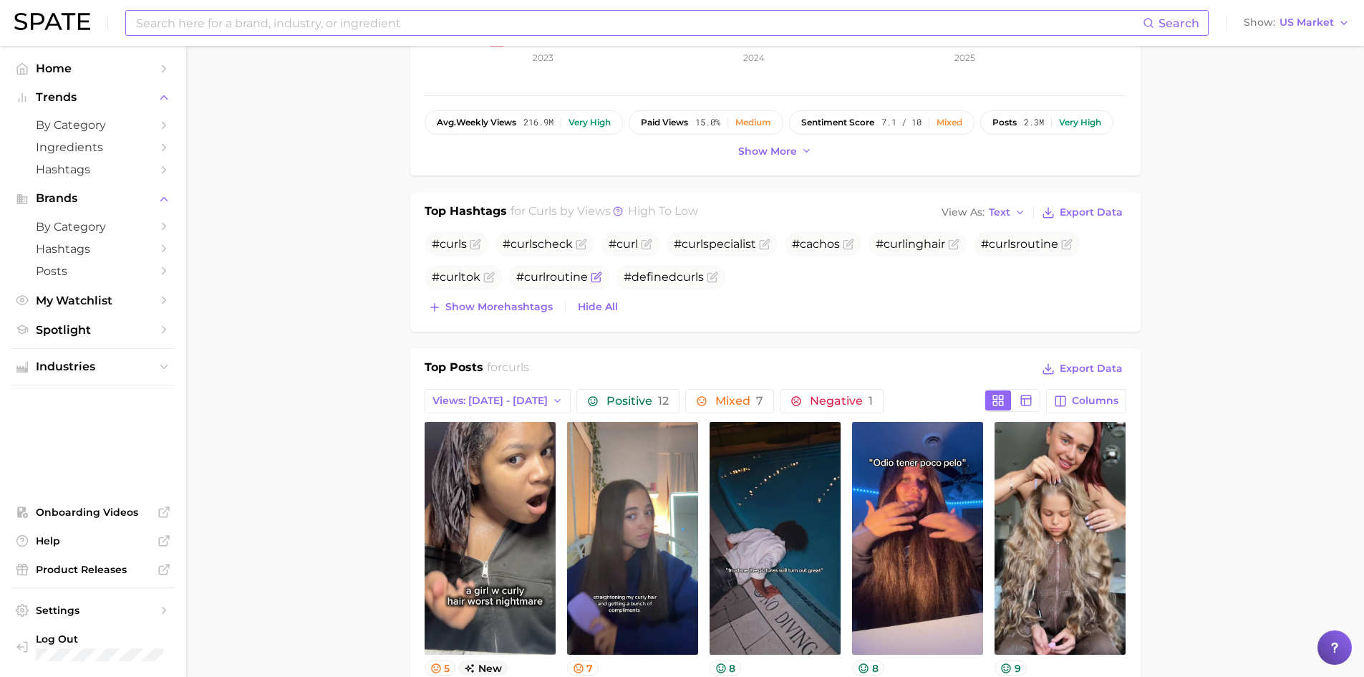
click at [560, 282] on span "#curlroutine" at bounding box center [552, 277] width 72 height 14
click at [563, 276] on span "#curlroutine" at bounding box center [552, 277] width 72 height 14
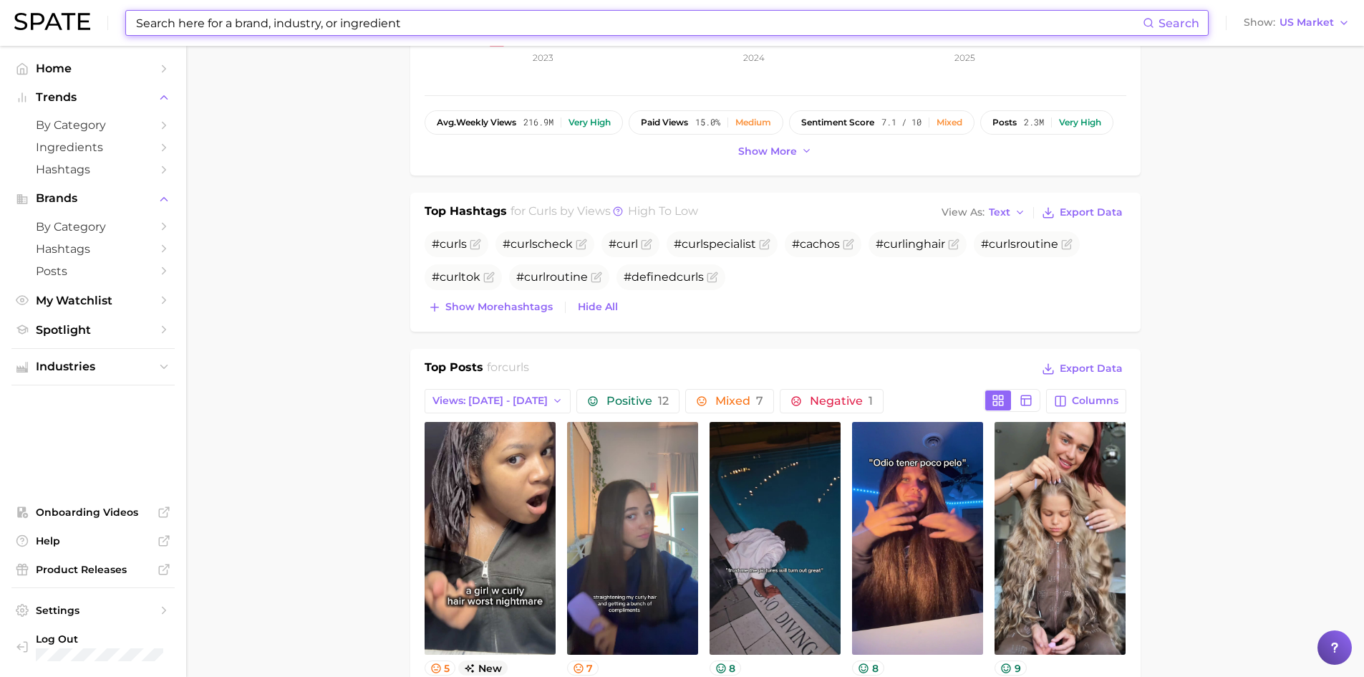
click at [297, 22] on input at bounding box center [639, 23] width 1008 height 24
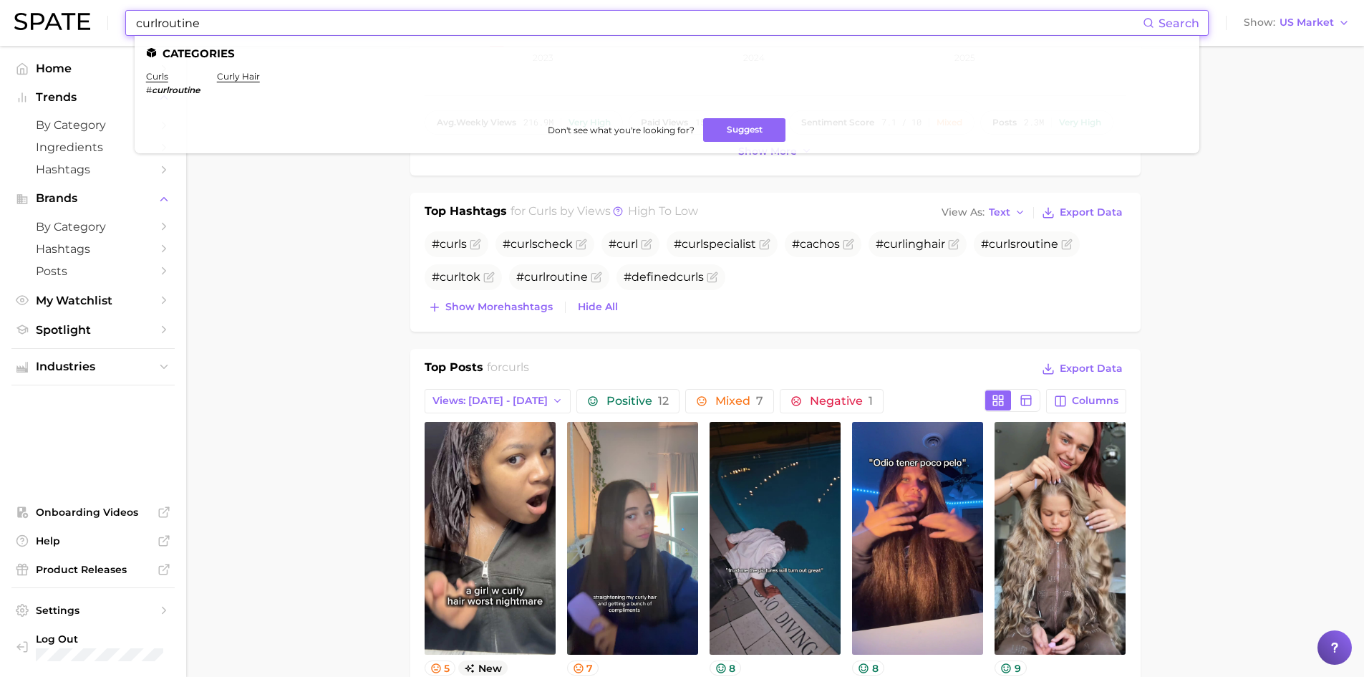
click at [159, 21] on input "curlroutine" at bounding box center [639, 23] width 1008 height 24
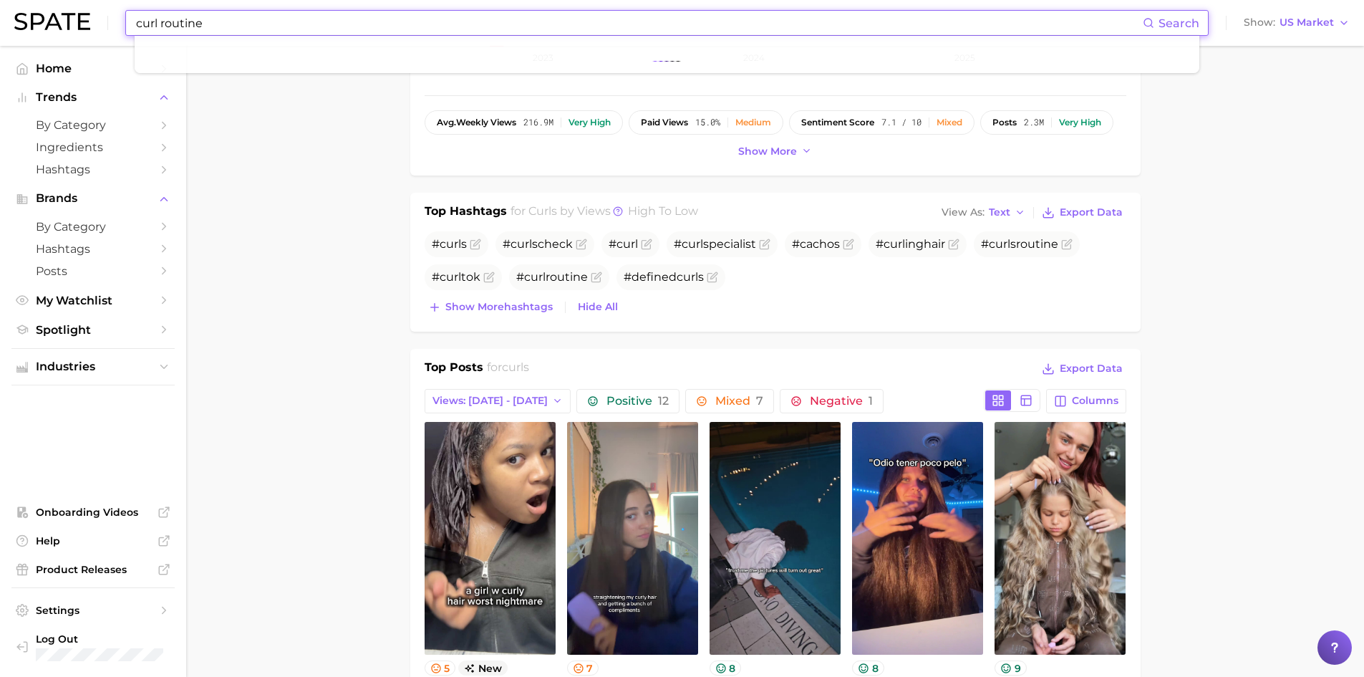
click at [343, 25] on input "curl routine" at bounding box center [639, 23] width 1008 height 24
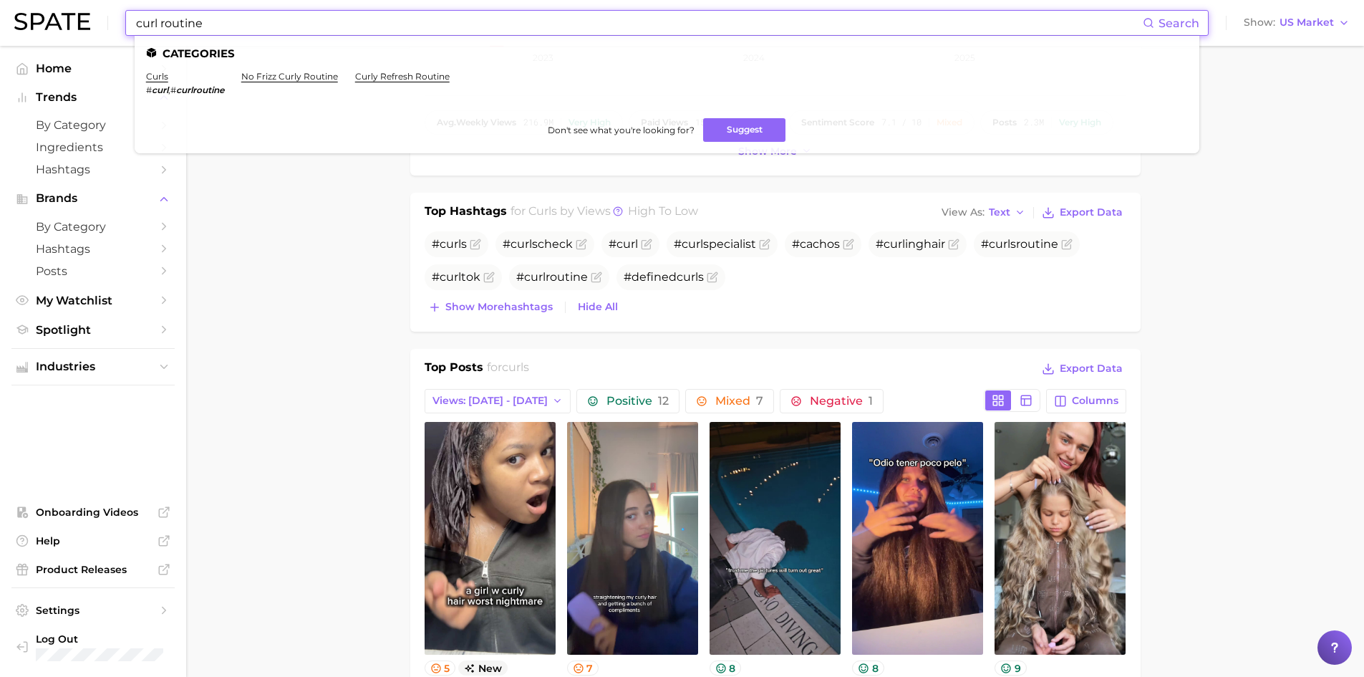
type input "curl routine"
click at [730, 134] on button "Suggest" at bounding box center [744, 130] width 82 height 24
click at [394, 76] on link "curly refresh routine" at bounding box center [402, 76] width 95 height 11
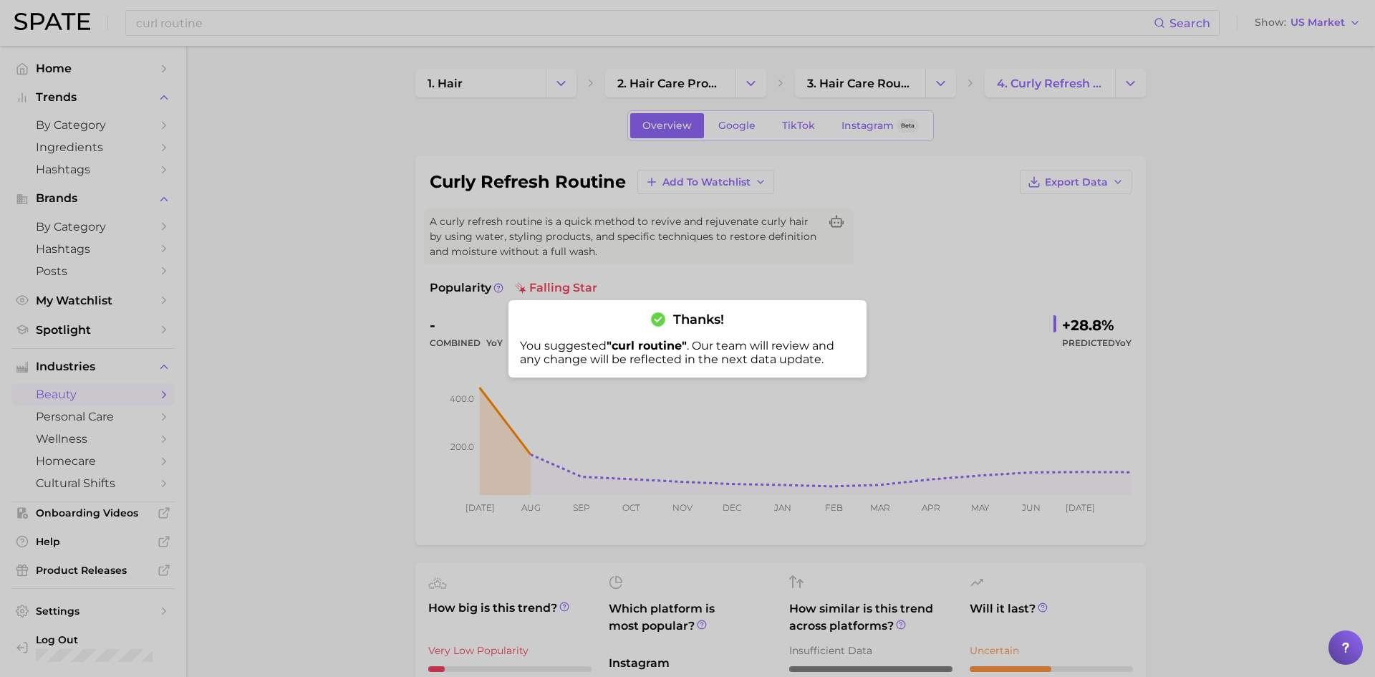
click at [1284, 293] on div at bounding box center [687, 338] width 1375 height 677
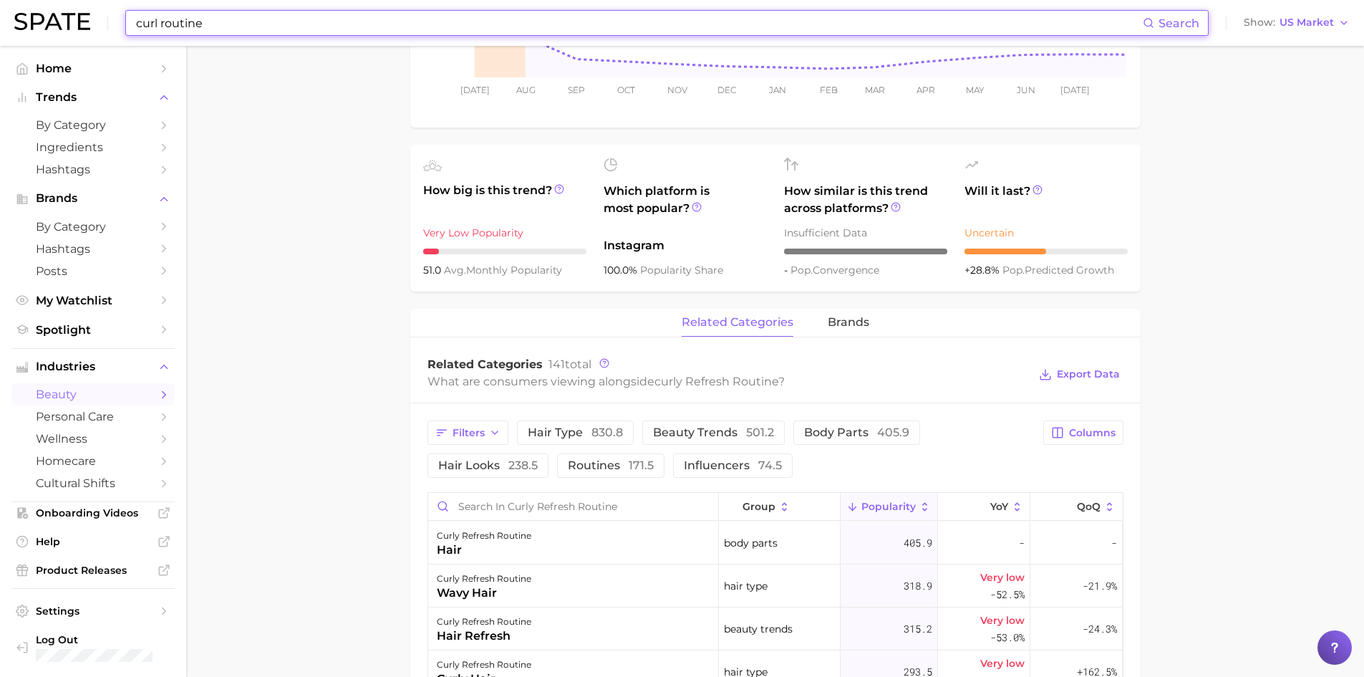
scroll to position [430, 0]
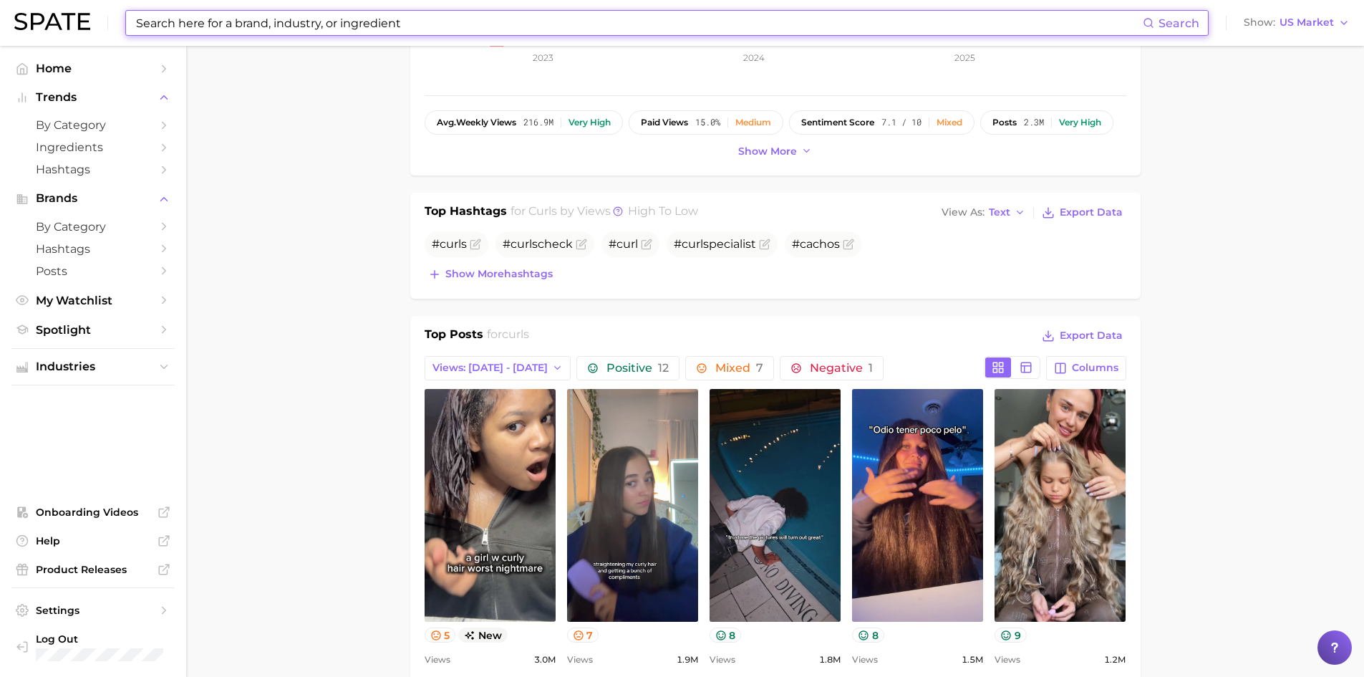
click at [410, 26] on input at bounding box center [639, 23] width 1008 height 24
drag, startPoint x: 443, startPoint y: 28, endPoint x: 391, endPoint y: 24, distance: 52.4
click at [391, 24] on input at bounding box center [639, 23] width 1008 height 24
click at [391, 23] on input at bounding box center [639, 23] width 1008 height 24
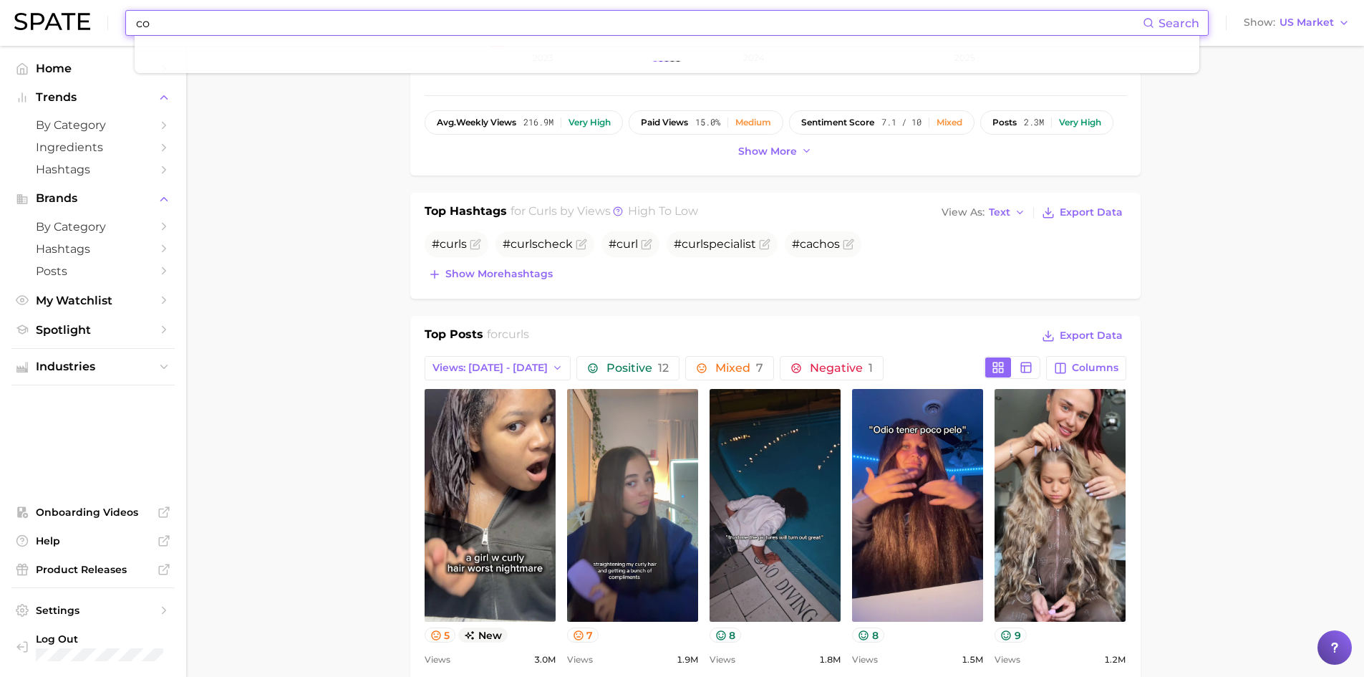
type input "c"
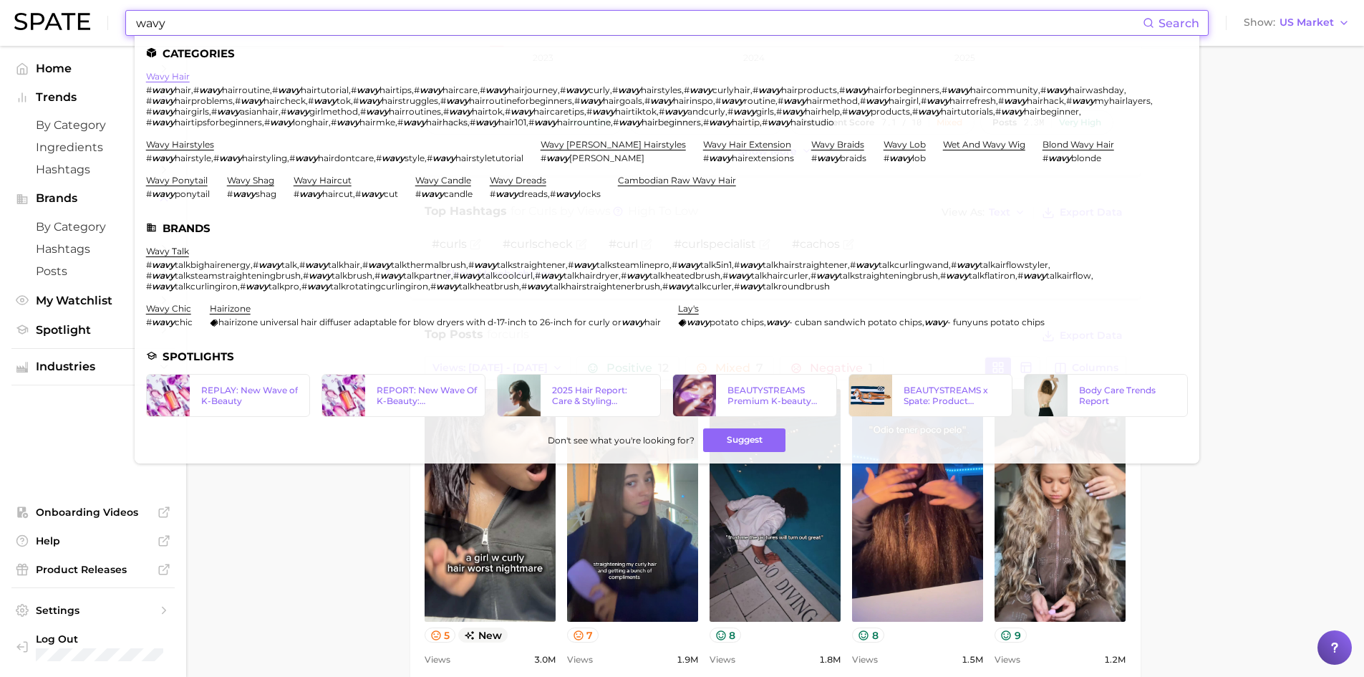
type input "wavy"
click at [165, 79] on link "wavy hair" at bounding box center [168, 76] width 44 height 11
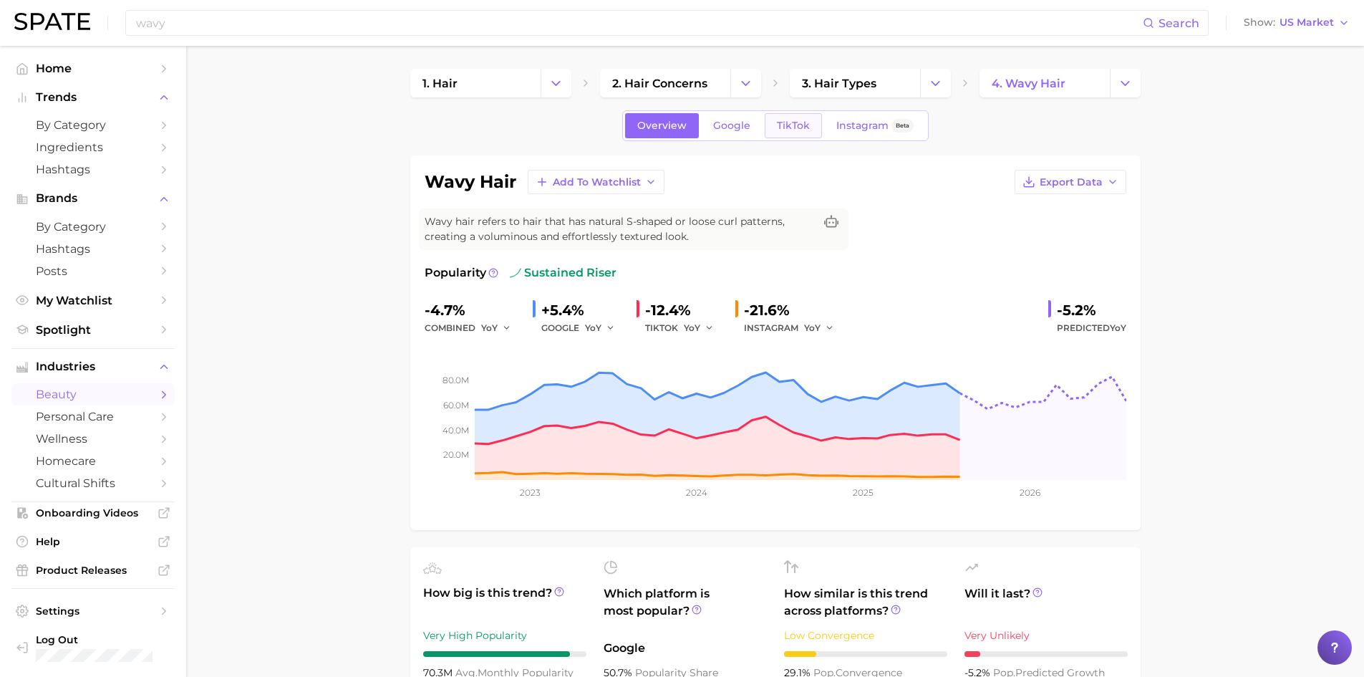
click at [780, 125] on span "TikTok" at bounding box center [793, 126] width 33 height 12
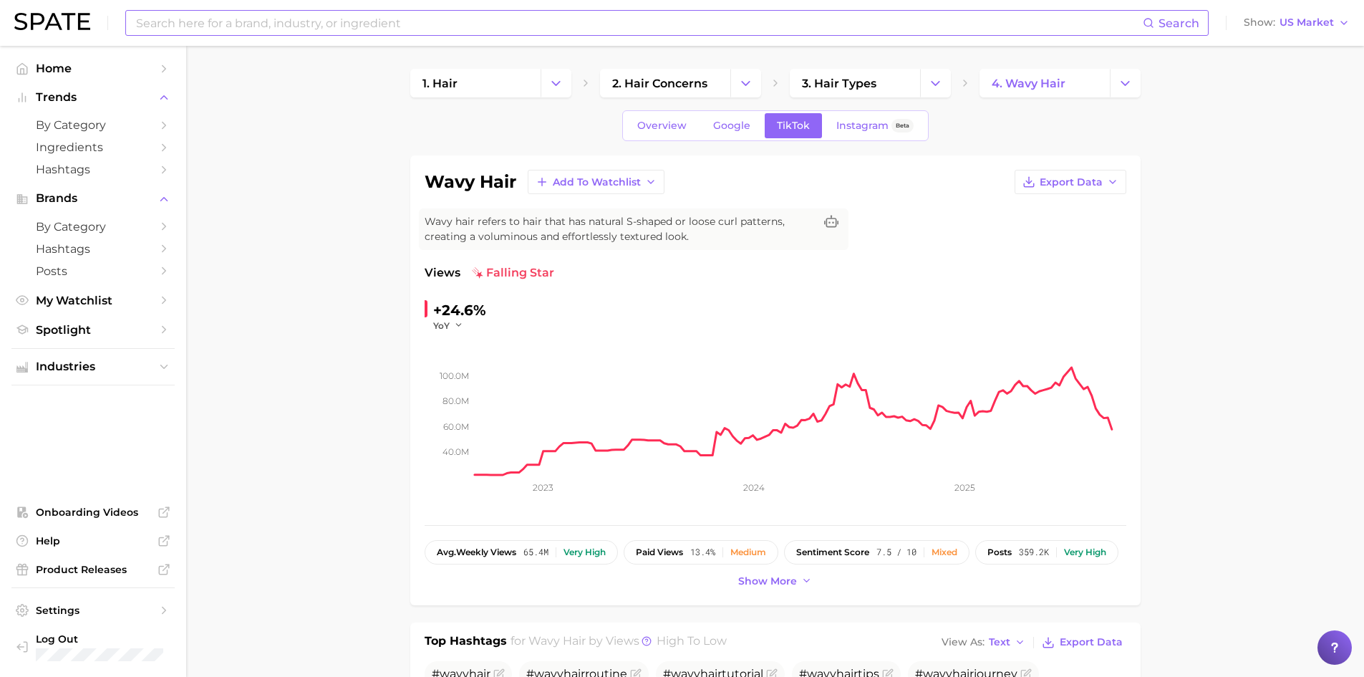
click at [371, 19] on input at bounding box center [639, 23] width 1008 height 24
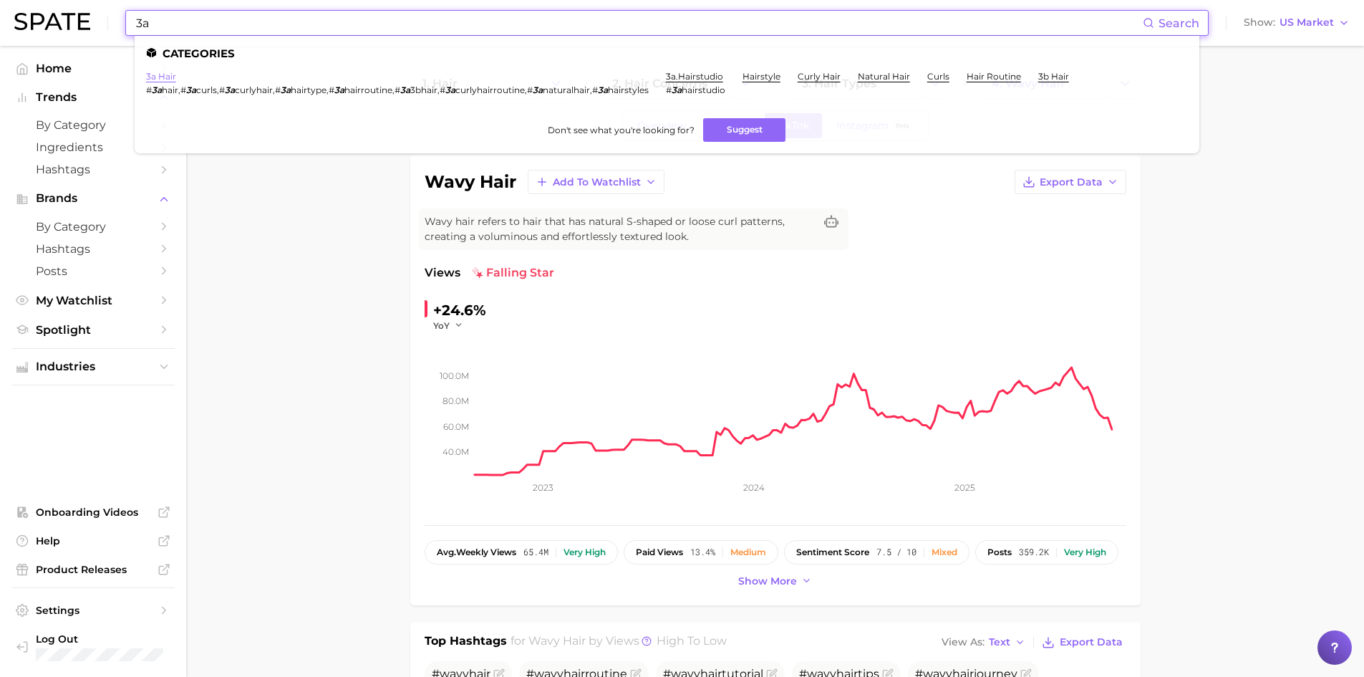
type input "3a"
click at [164, 74] on link "3a hair" at bounding box center [161, 76] width 30 height 11
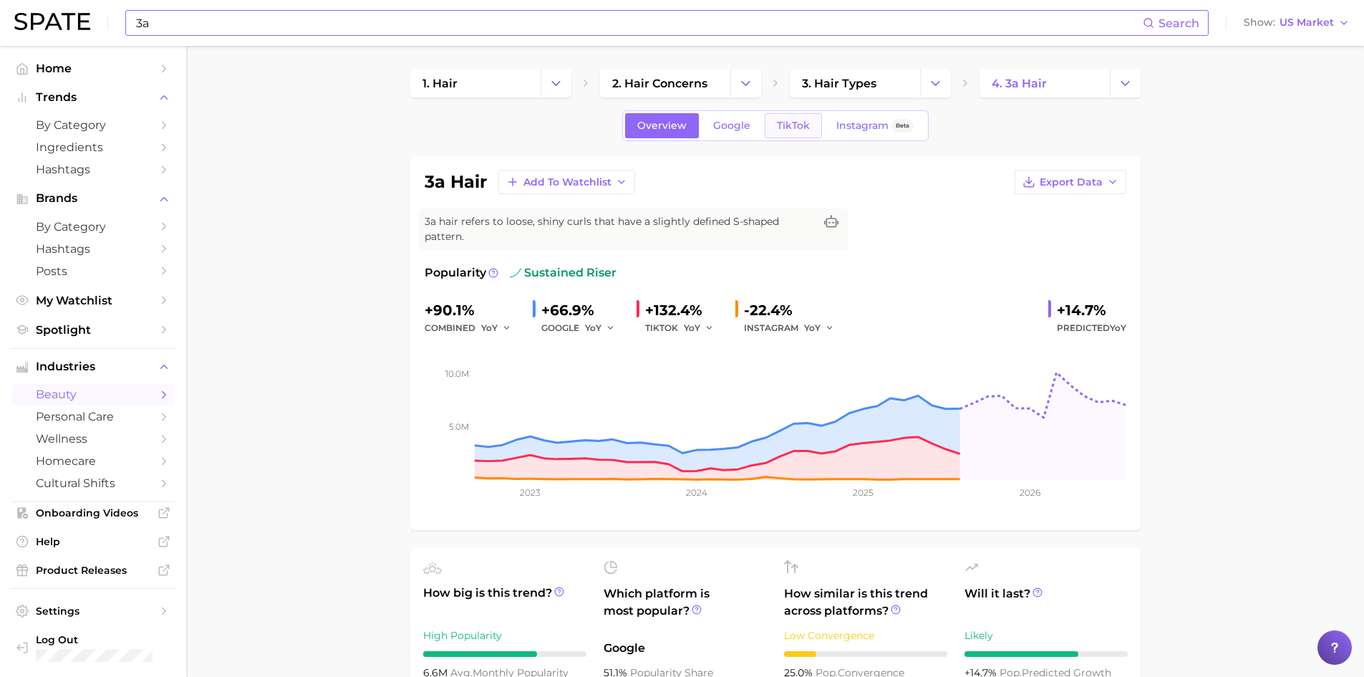
click at [795, 130] on span "TikTok" at bounding box center [793, 126] width 33 height 12
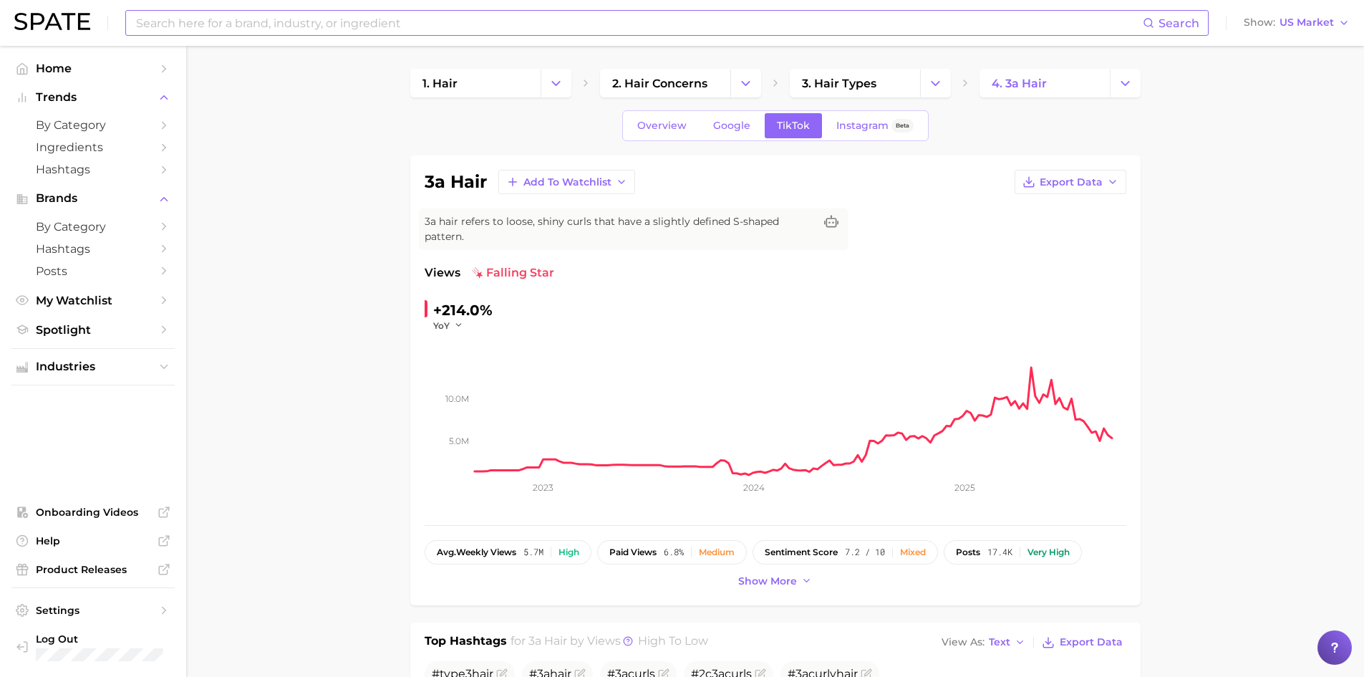
click at [308, 30] on input at bounding box center [639, 23] width 1008 height 24
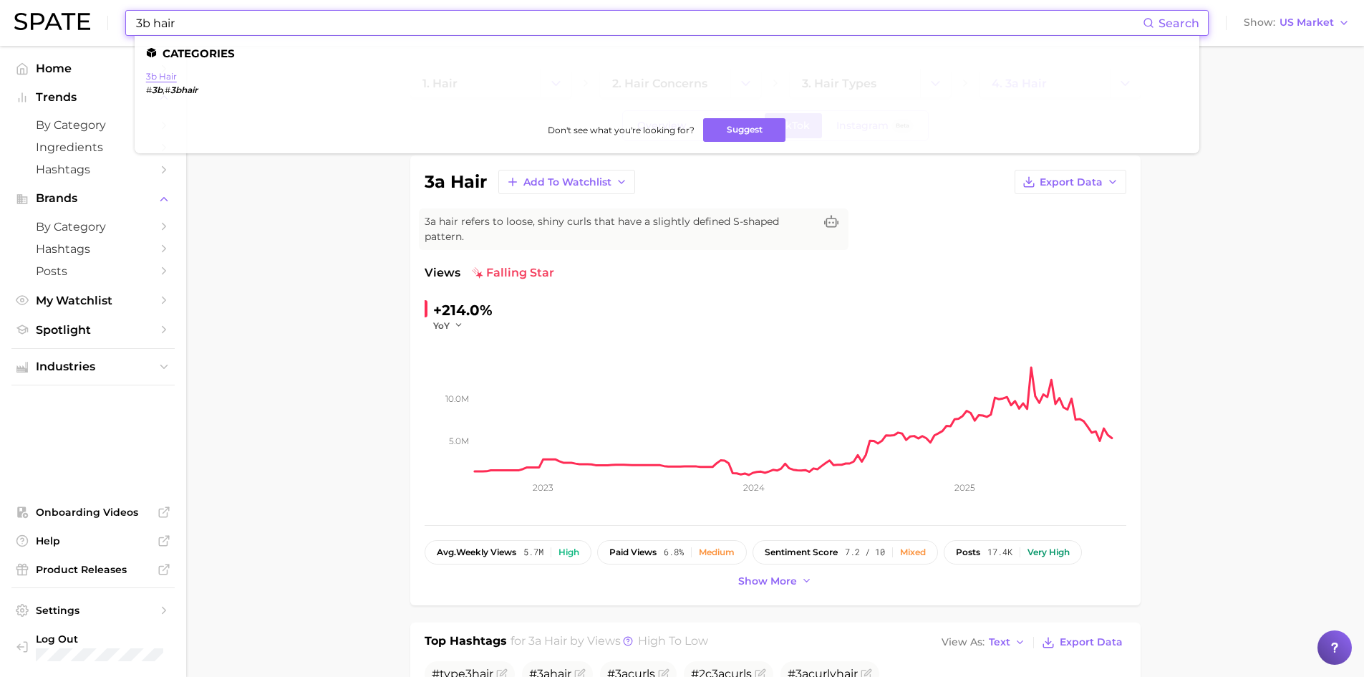
type input "3b hair"
click at [168, 77] on link "3b hair" at bounding box center [161, 76] width 31 height 11
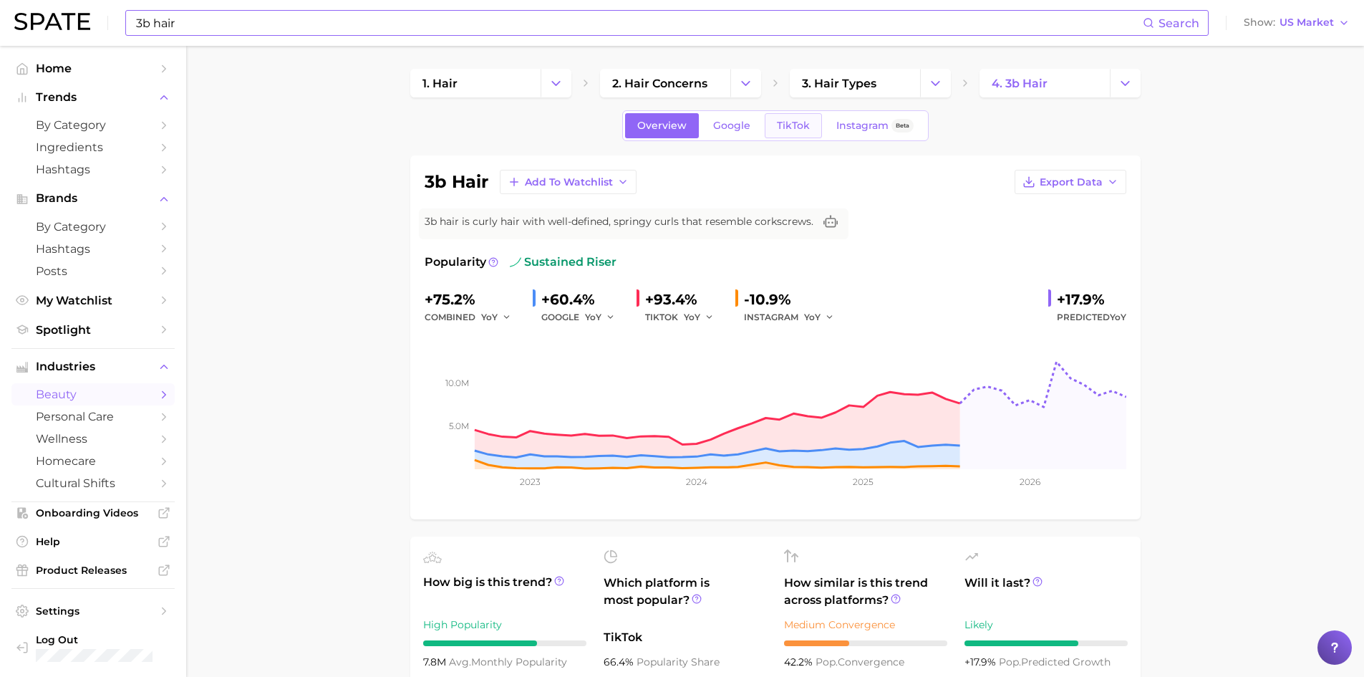
click at [812, 120] on link "TikTok" at bounding box center [793, 125] width 57 height 25
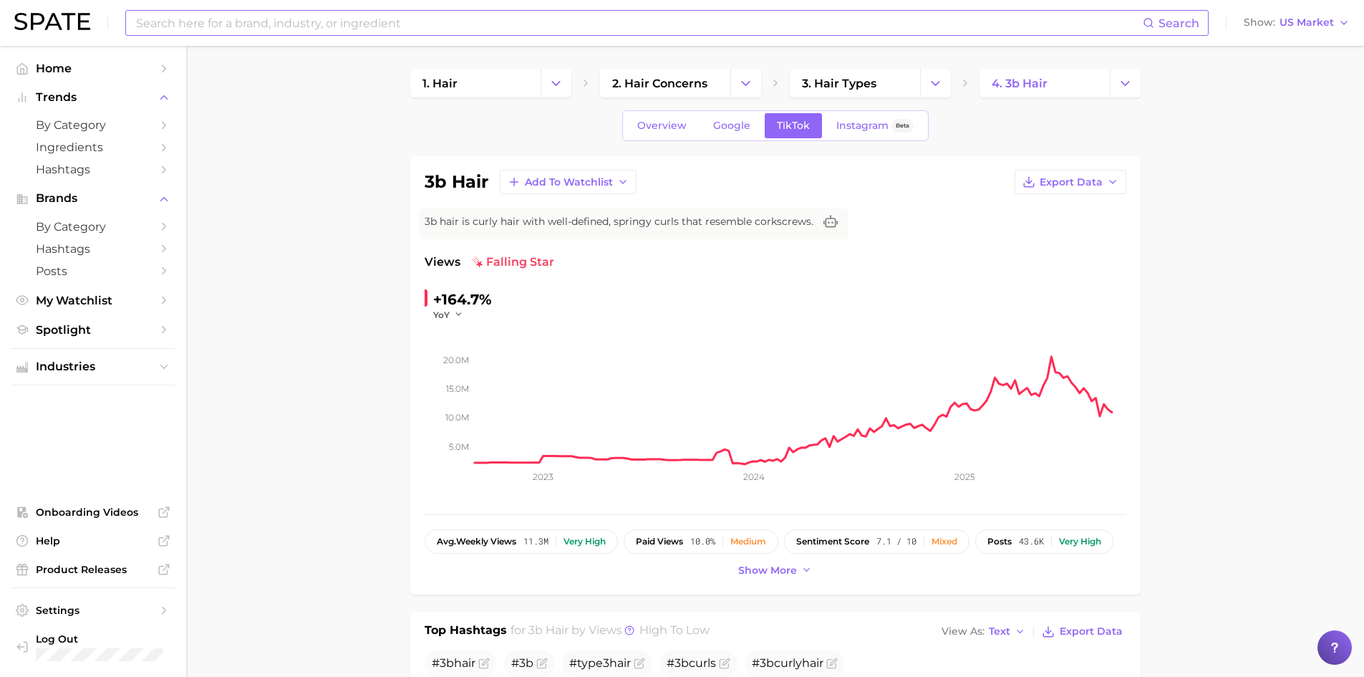
click at [311, 18] on input at bounding box center [639, 23] width 1008 height 24
type input "r"
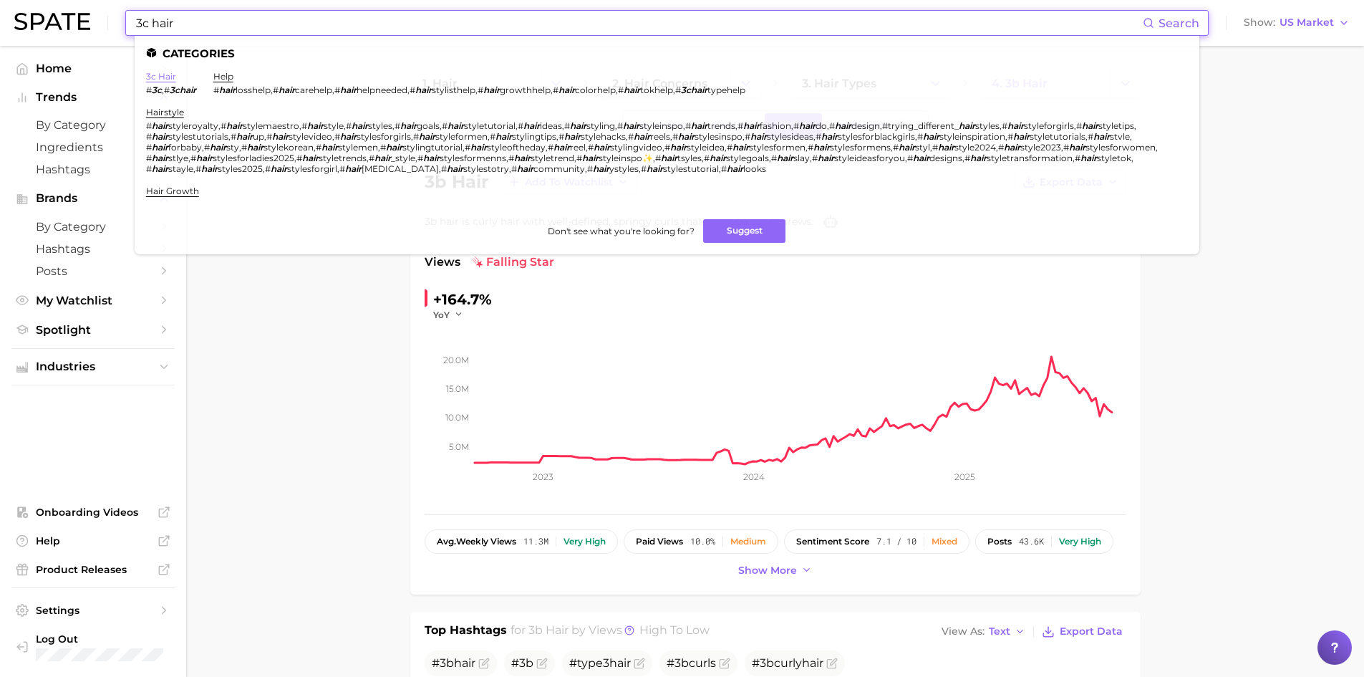
type input "3c hair"
click at [163, 77] on link "3c hair" at bounding box center [161, 76] width 30 height 11
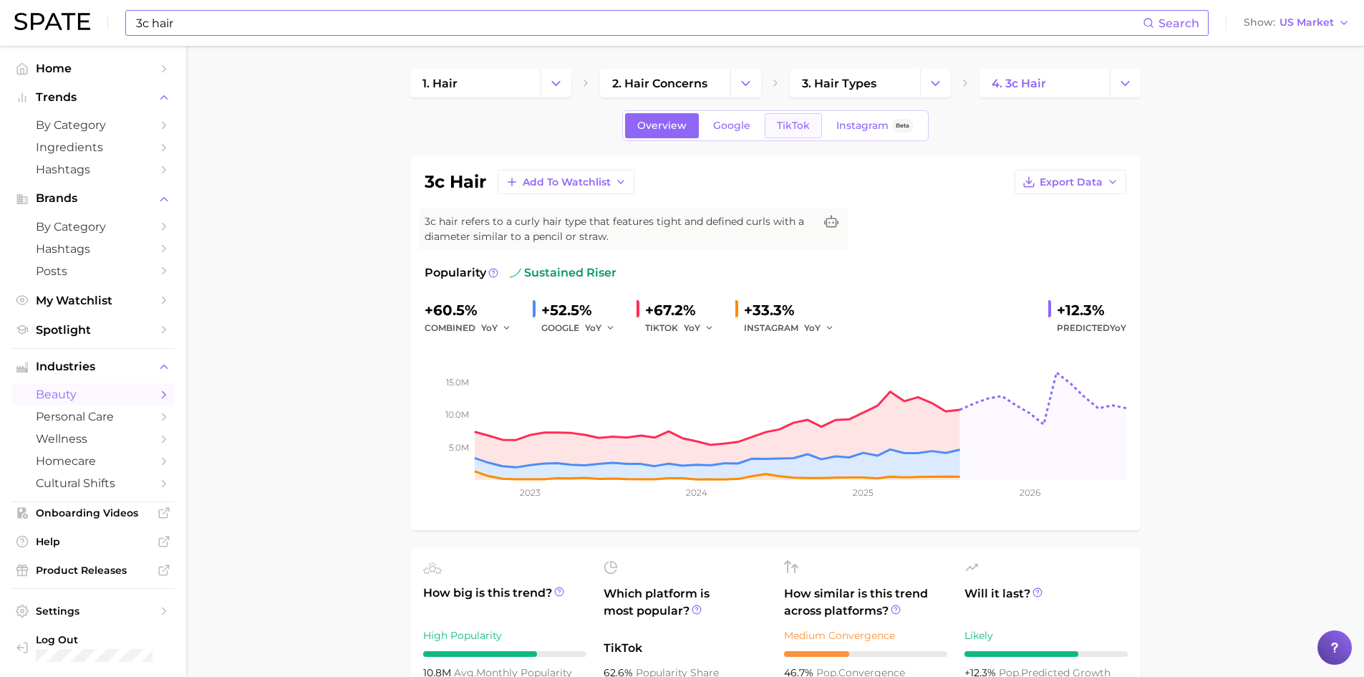
click at [785, 130] on span "TikTok" at bounding box center [793, 126] width 33 height 12
